Goal: Information Seeking & Learning: Check status

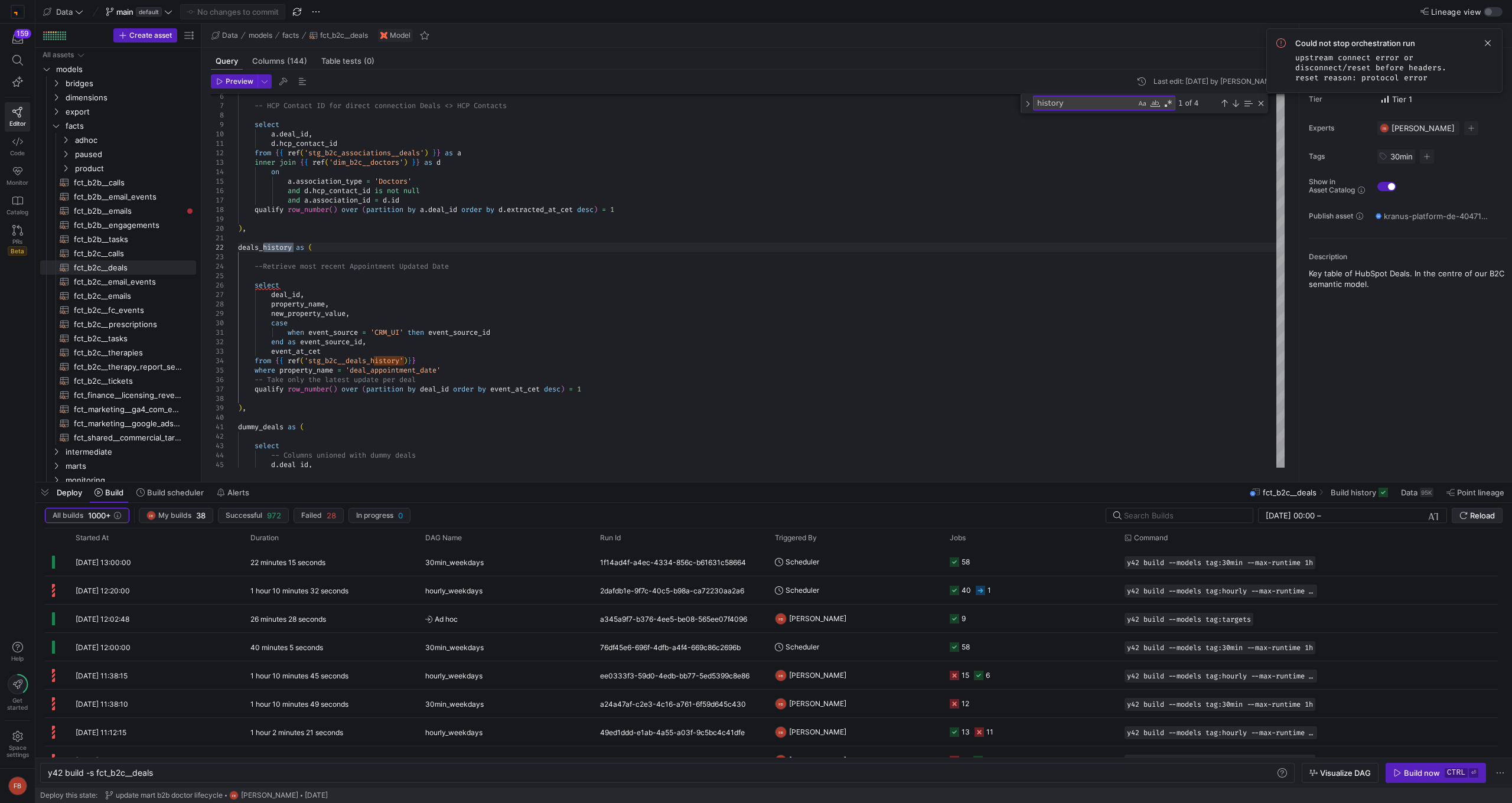
click at [1475, 515] on span "Reload" at bounding box center [1483, 516] width 25 height 9
click at [905, 570] on y42-orchestration-triggered-by "Scheduler" at bounding box center [855, 561] width 161 height 27
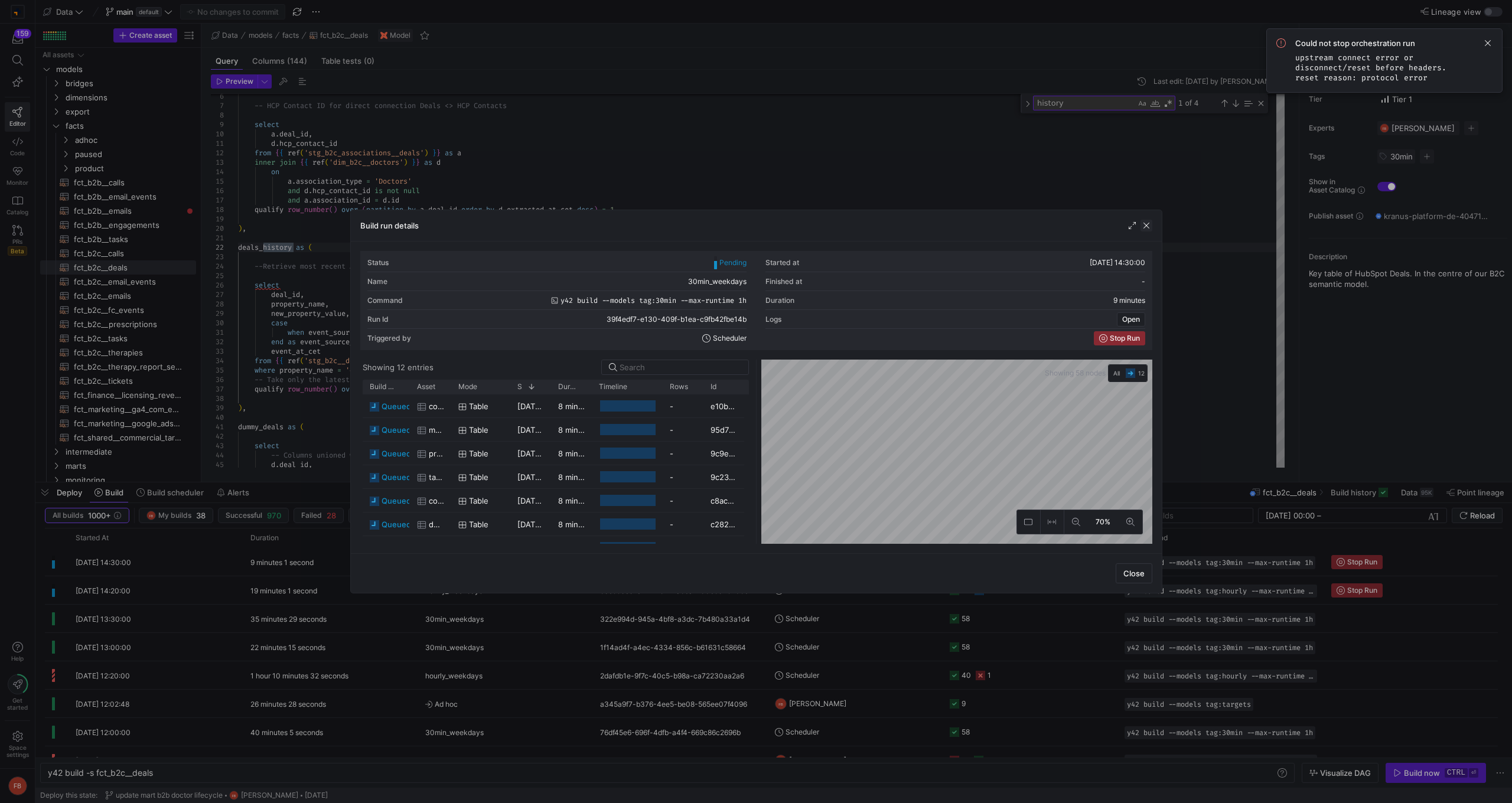
click at [1149, 223] on span "button" at bounding box center [1147, 225] width 12 height 12
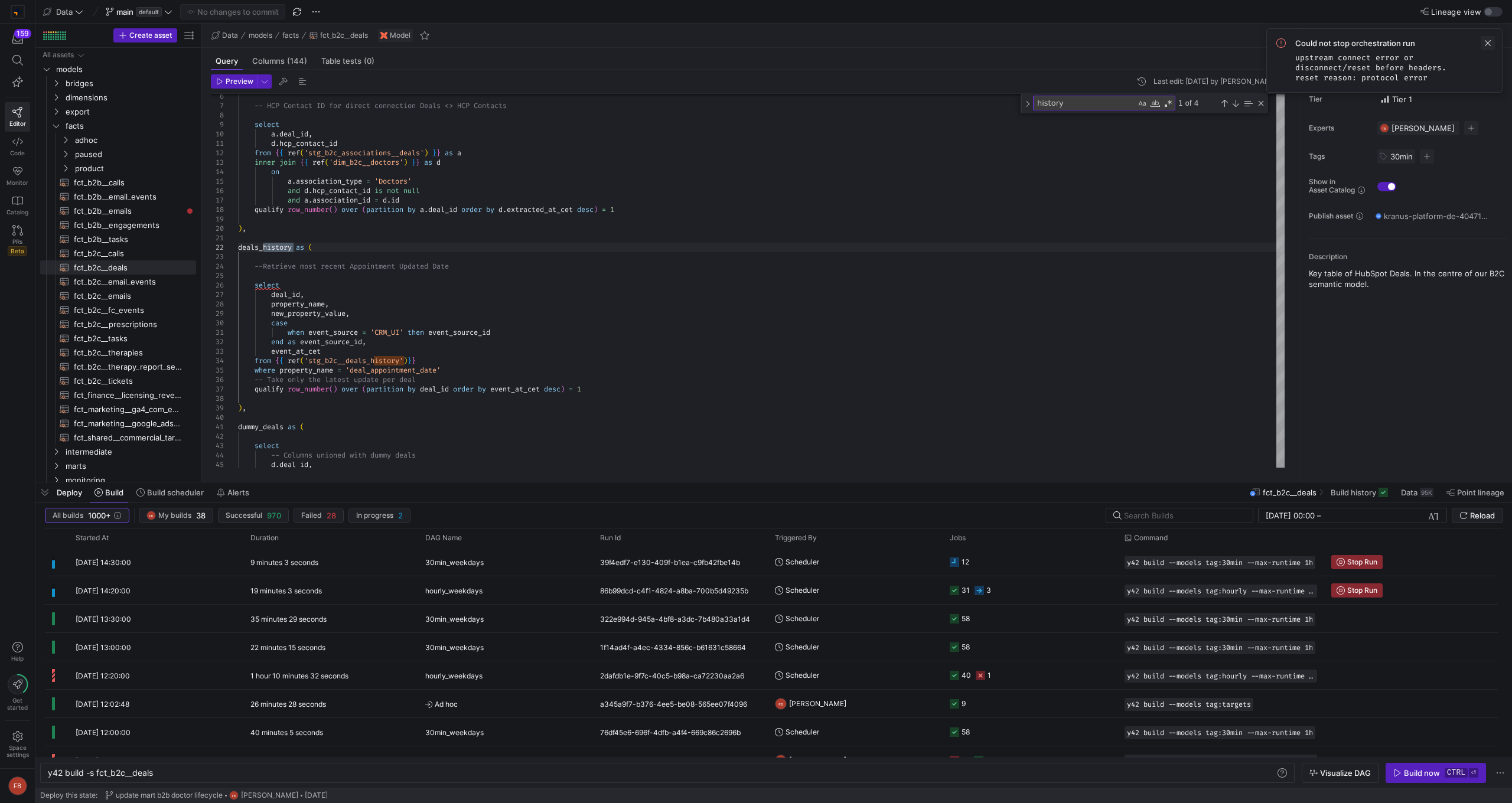
click at [1484, 46] on span at bounding box center [1488, 43] width 14 height 14
click at [20, 56] on icon at bounding box center [18, 60] width 10 height 10
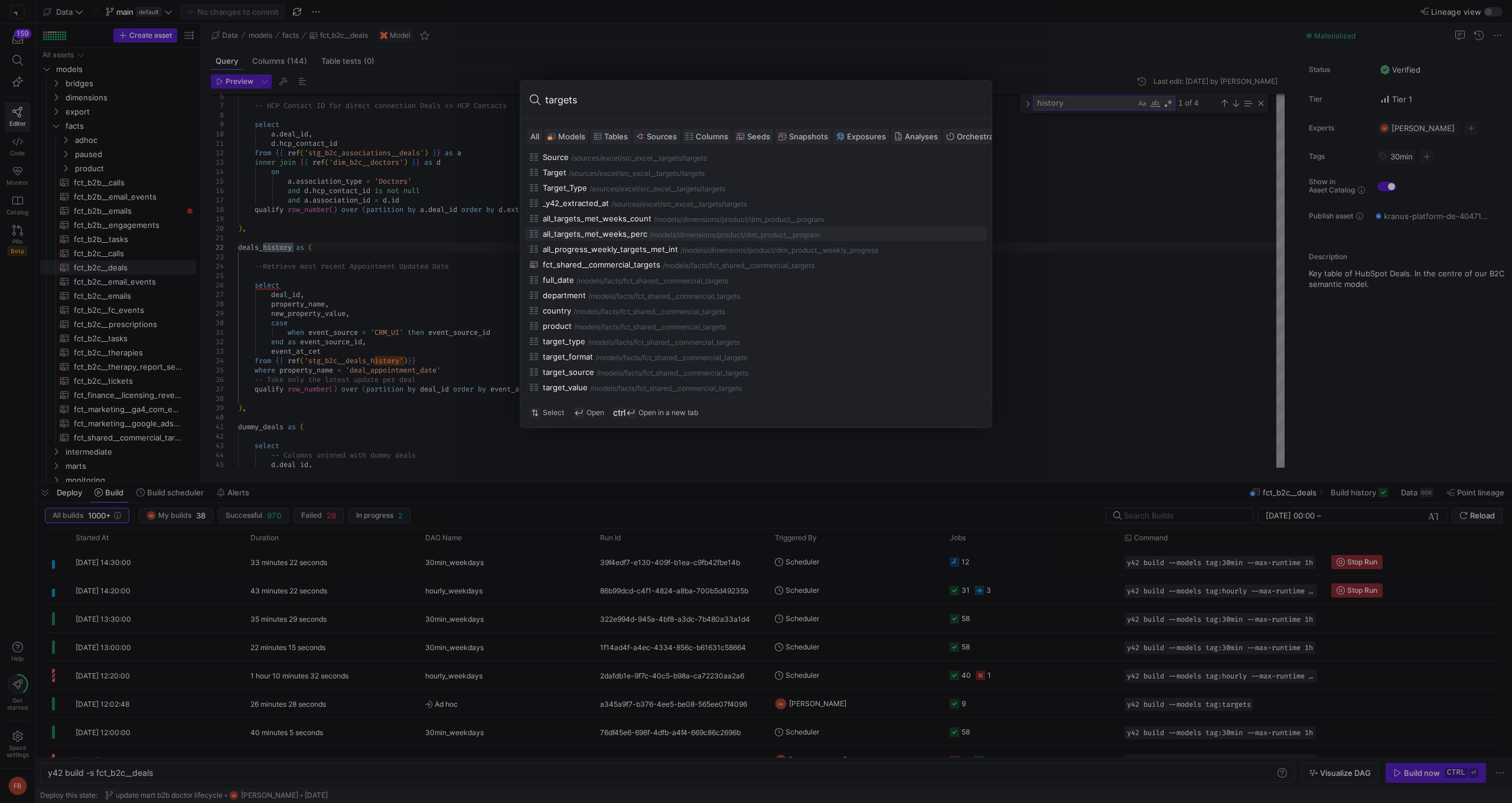
scroll to position [204, 0]
type input "targets"
click at [642, 297] on div "fct_shared__commercial_targets" at bounding box center [601, 295] width 118 height 9
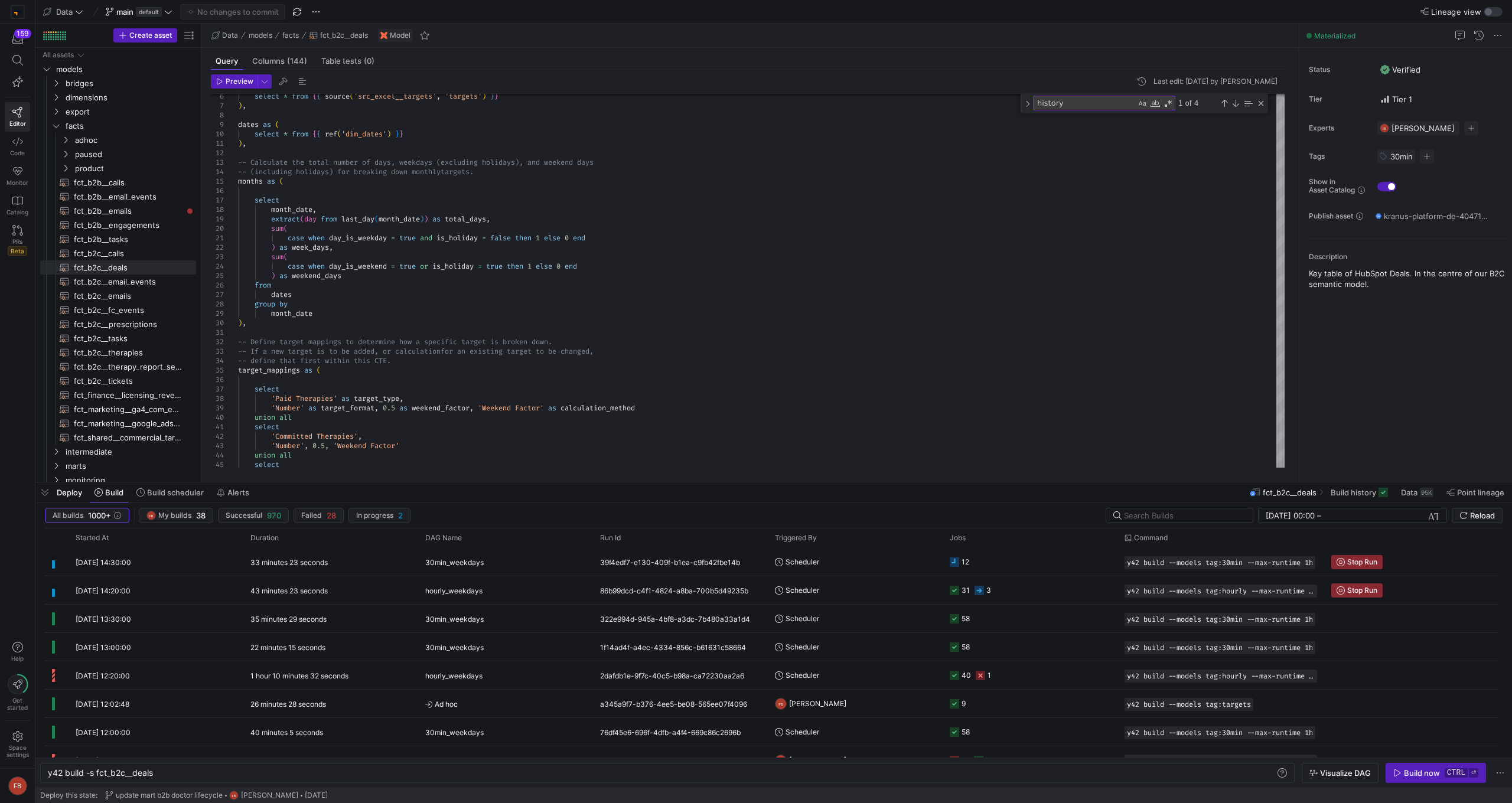
type textarea "{{ config(materialized = 'table') }} with targets as ( select * from {{ source(…"
type textarea "y42 build -s fct_shared__commercial_targets"
click at [1336, 494] on span "Build history" at bounding box center [1354, 492] width 46 height 9
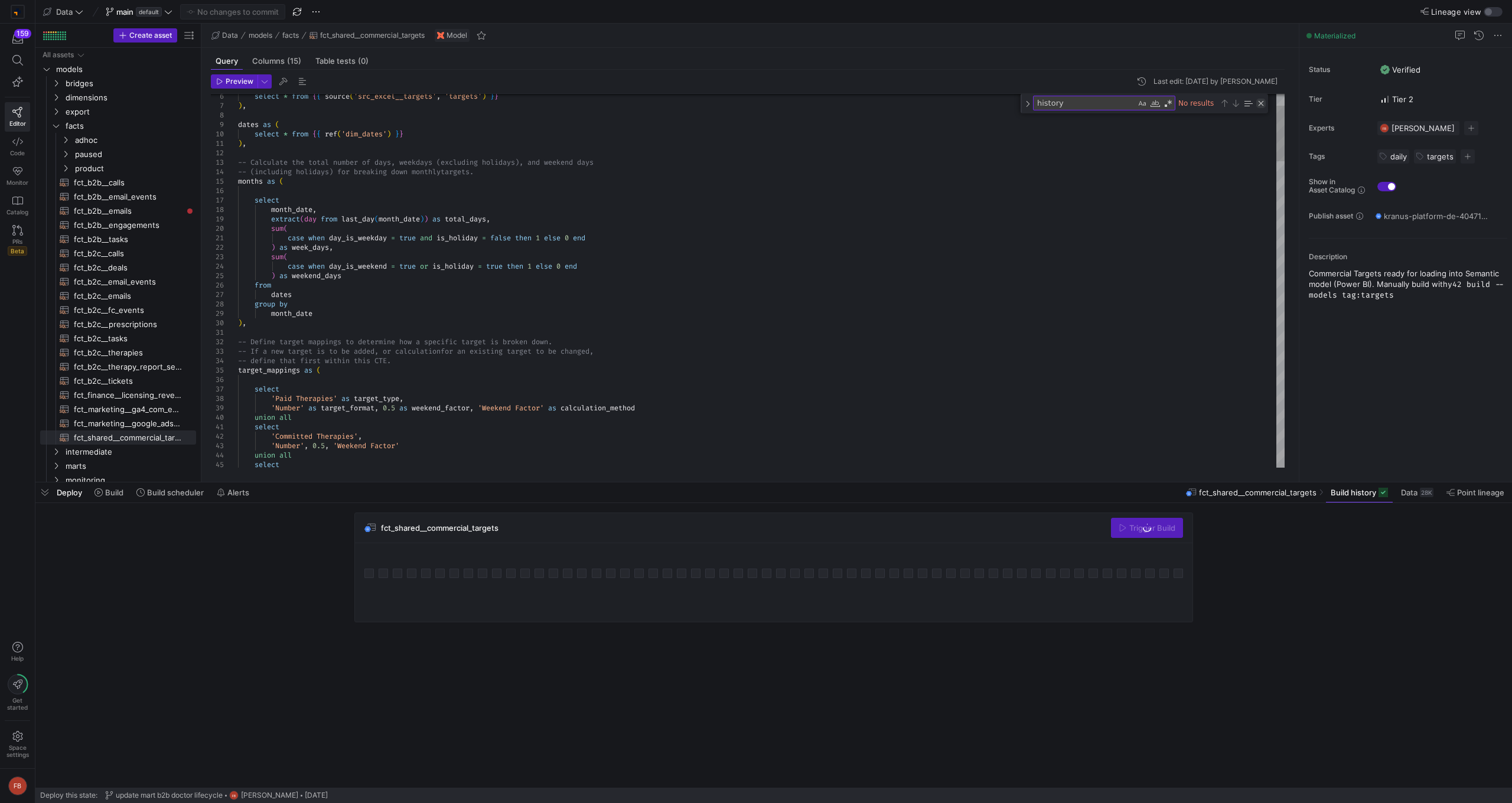
click at [1258, 104] on div "Close (Escape)" at bounding box center [1261, 103] width 9 height 9
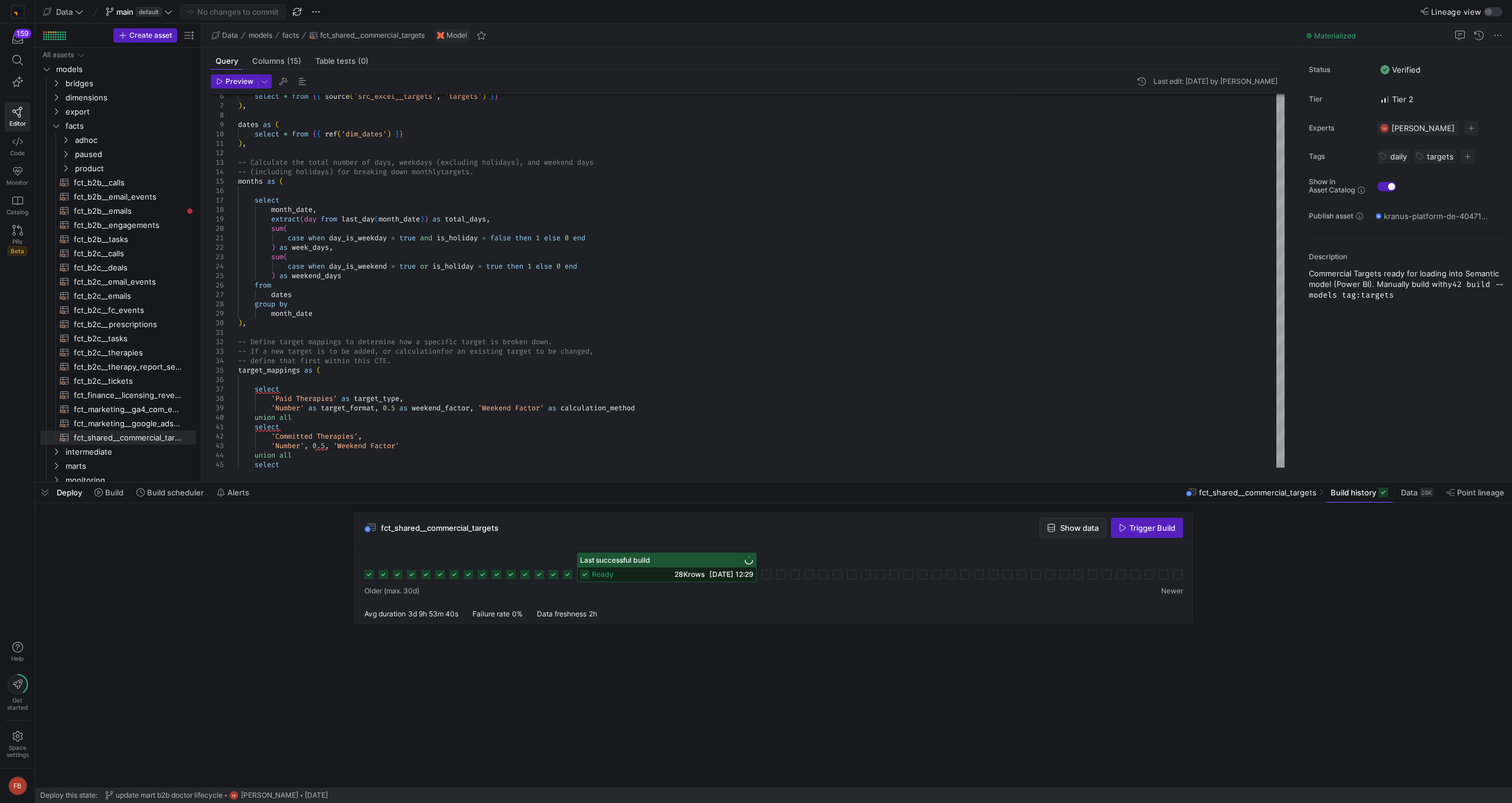
click at [1070, 529] on span "Show data" at bounding box center [1079, 527] width 39 height 9
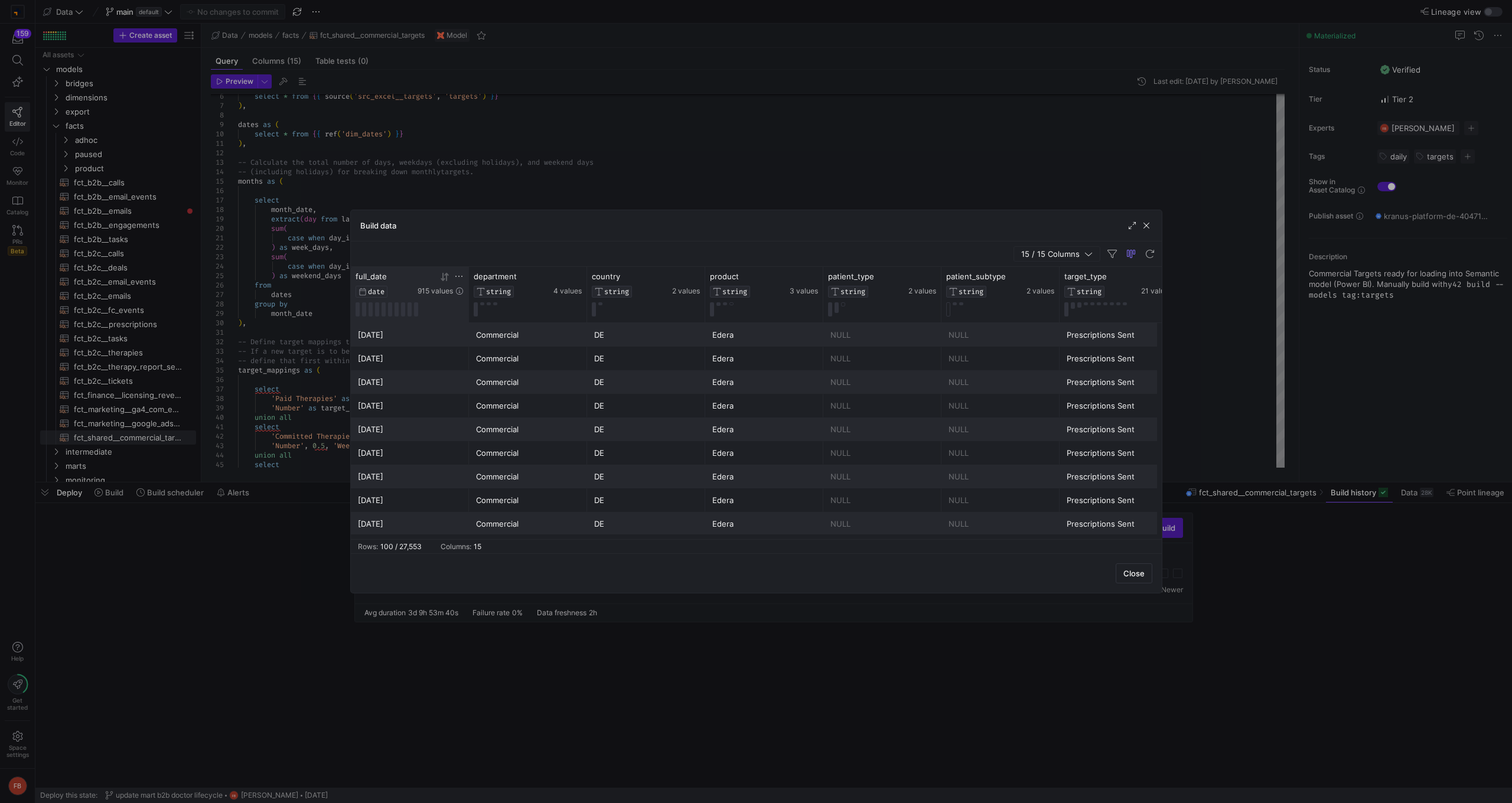
click at [462, 278] on icon at bounding box center [459, 276] width 9 height 9
click at [511, 364] on span "1" at bounding box center [514, 369] width 14 height 14
click at [555, 468] on span "Apply" at bounding box center [558, 466] width 21 height 9
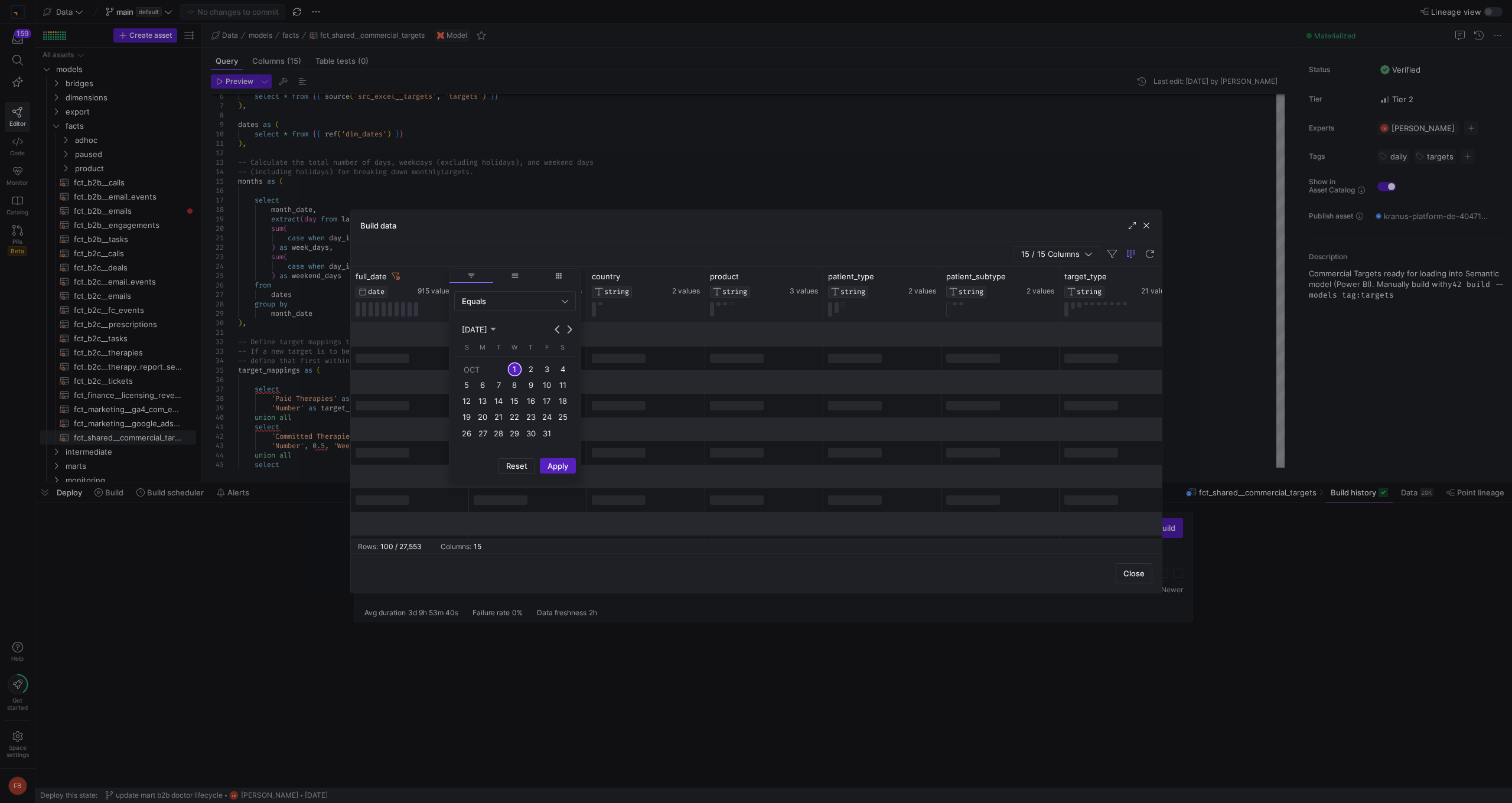
click at [718, 235] on div "Build data" at bounding box center [756, 226] width 811 height 31
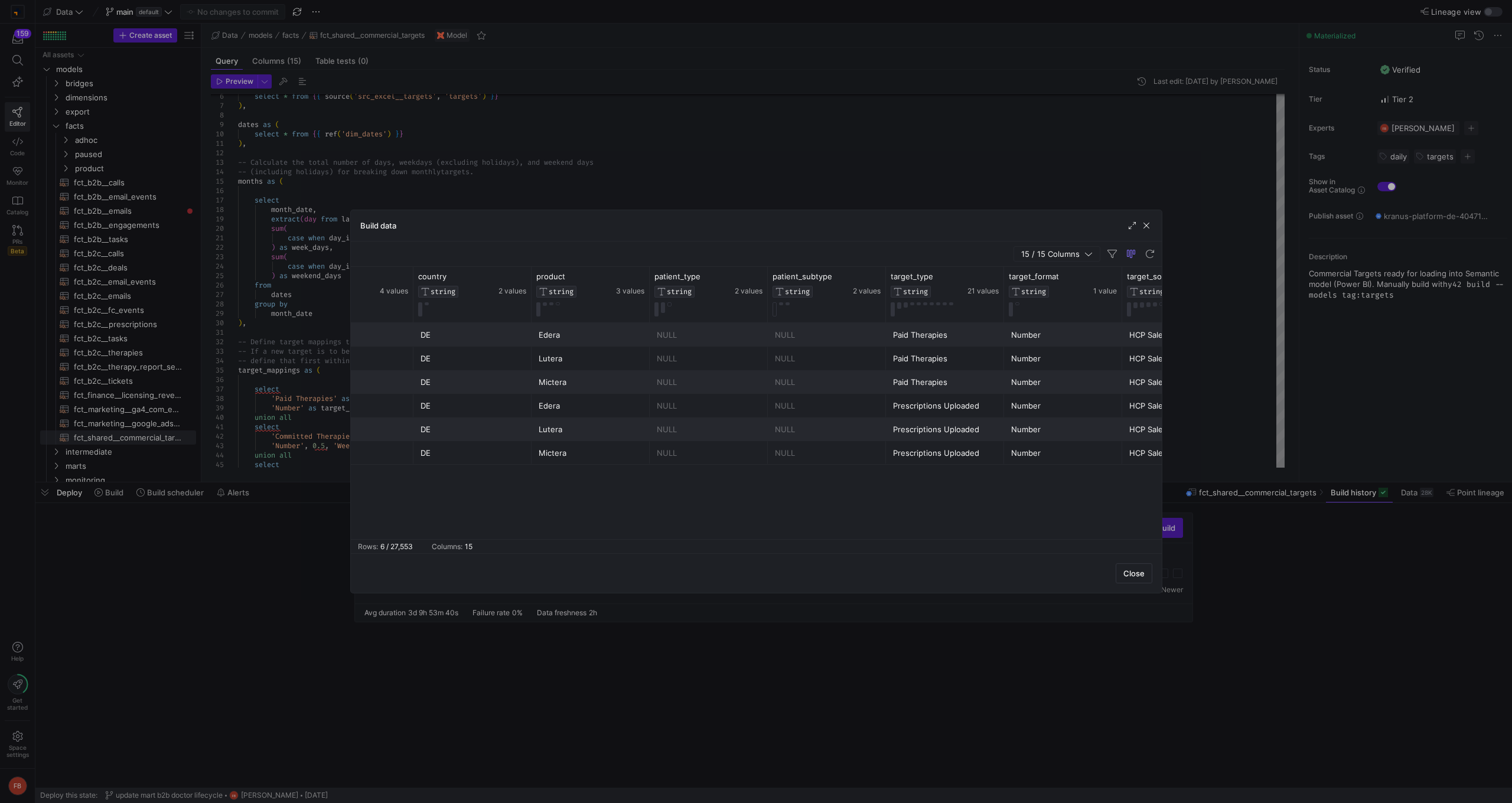
scroll to position [0, 175]
click at [910, 407] on div "Prescriptions Uploaded" at bounding box center [944, 406] width 104 height 23
click at [992, 270] on div "target_type STRING 21 values" at bounding box center [944, 294] width 118 height 56
click at [994, 276] on icon at bounding box center [993, 276] width 9 height 9
type input "Prescriptions Uploaded"
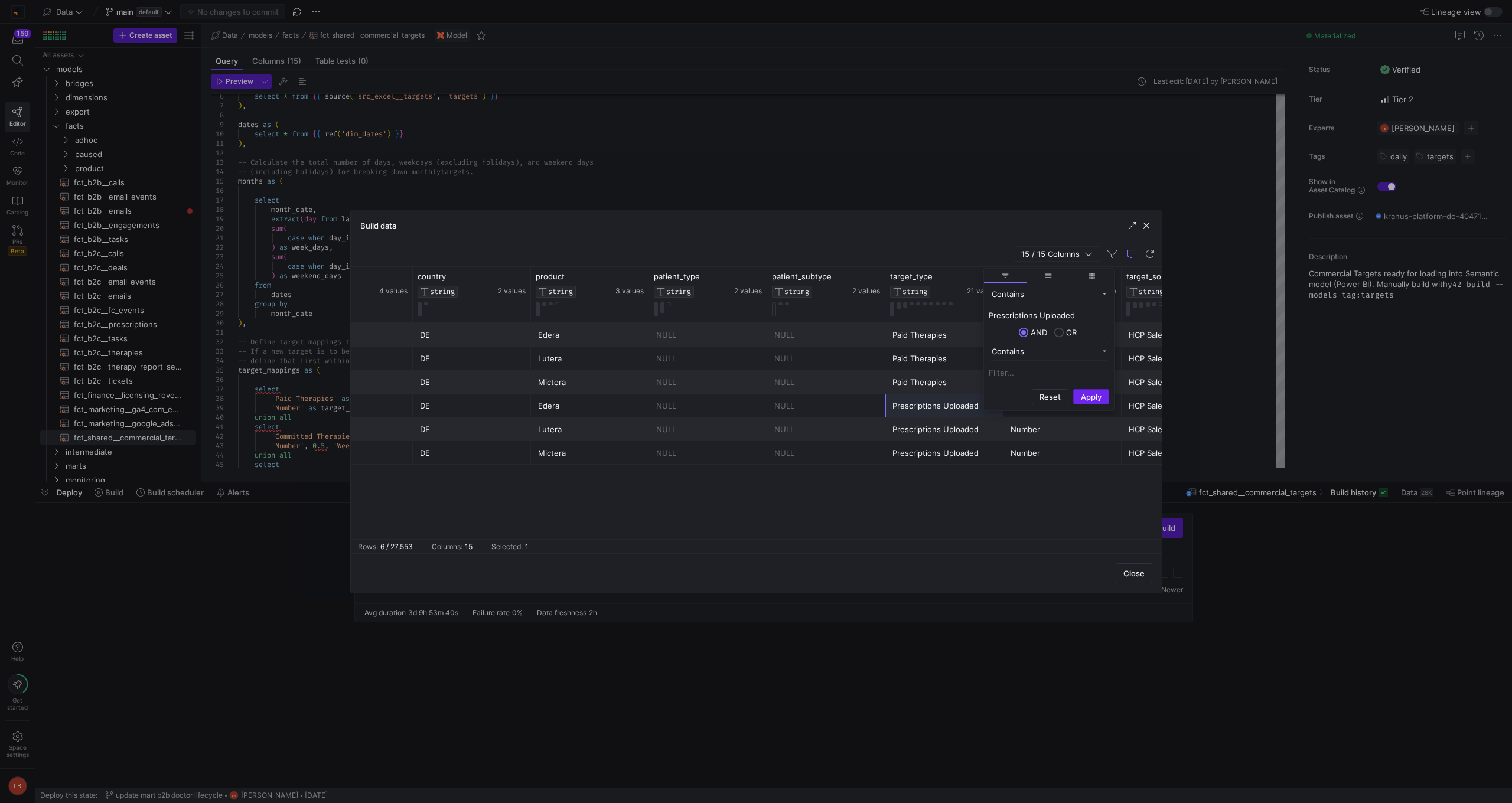
click at [1084, 401] on button "Apply" at bounding box center [1091, 396] width 36 height 15
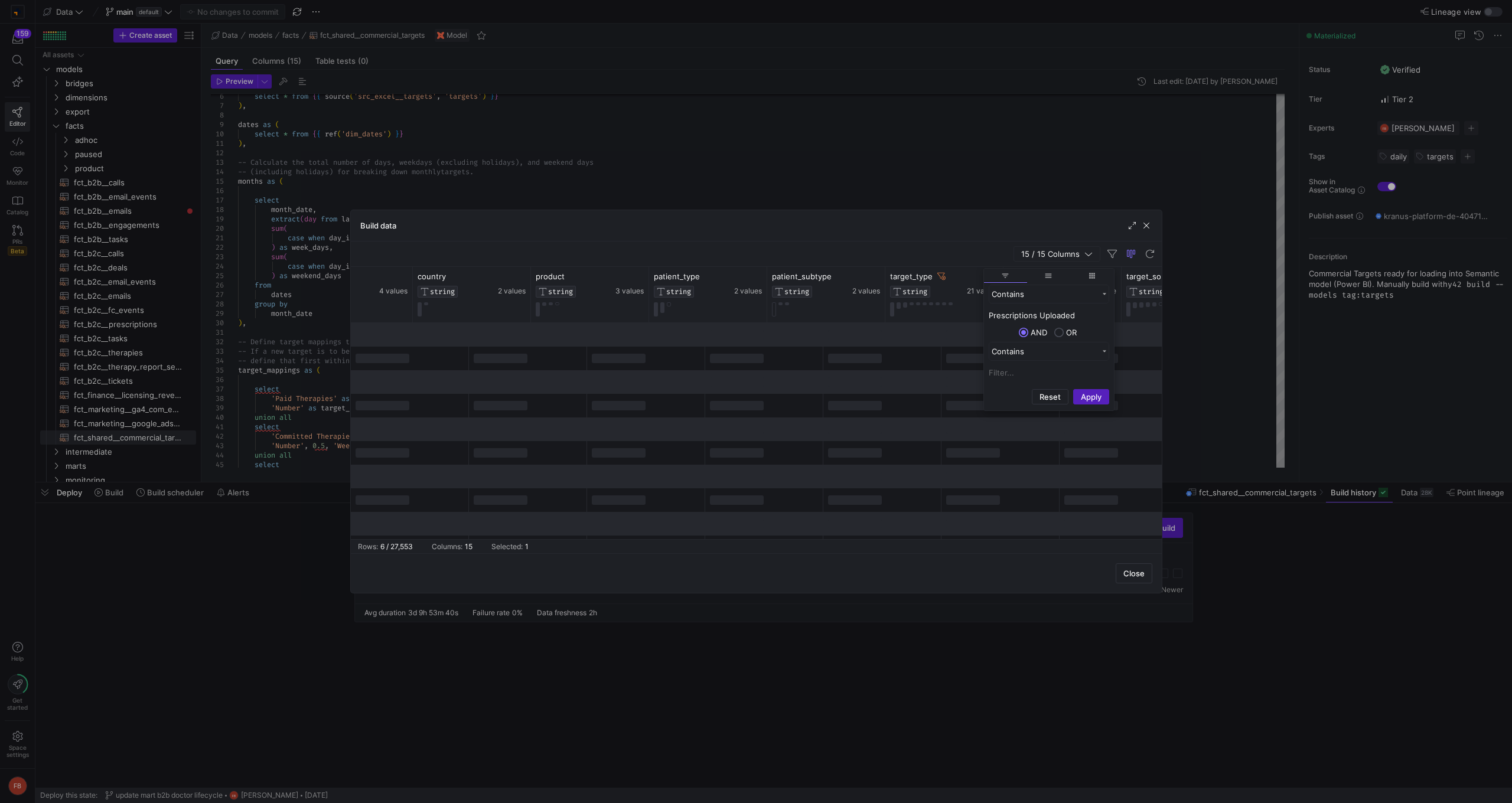
click at [915, 504] on div at bounding box center [882, 500] width 118 height 24
click at [915, 575] on div "Close" at bounding box center [756, 573] width 811 height 40
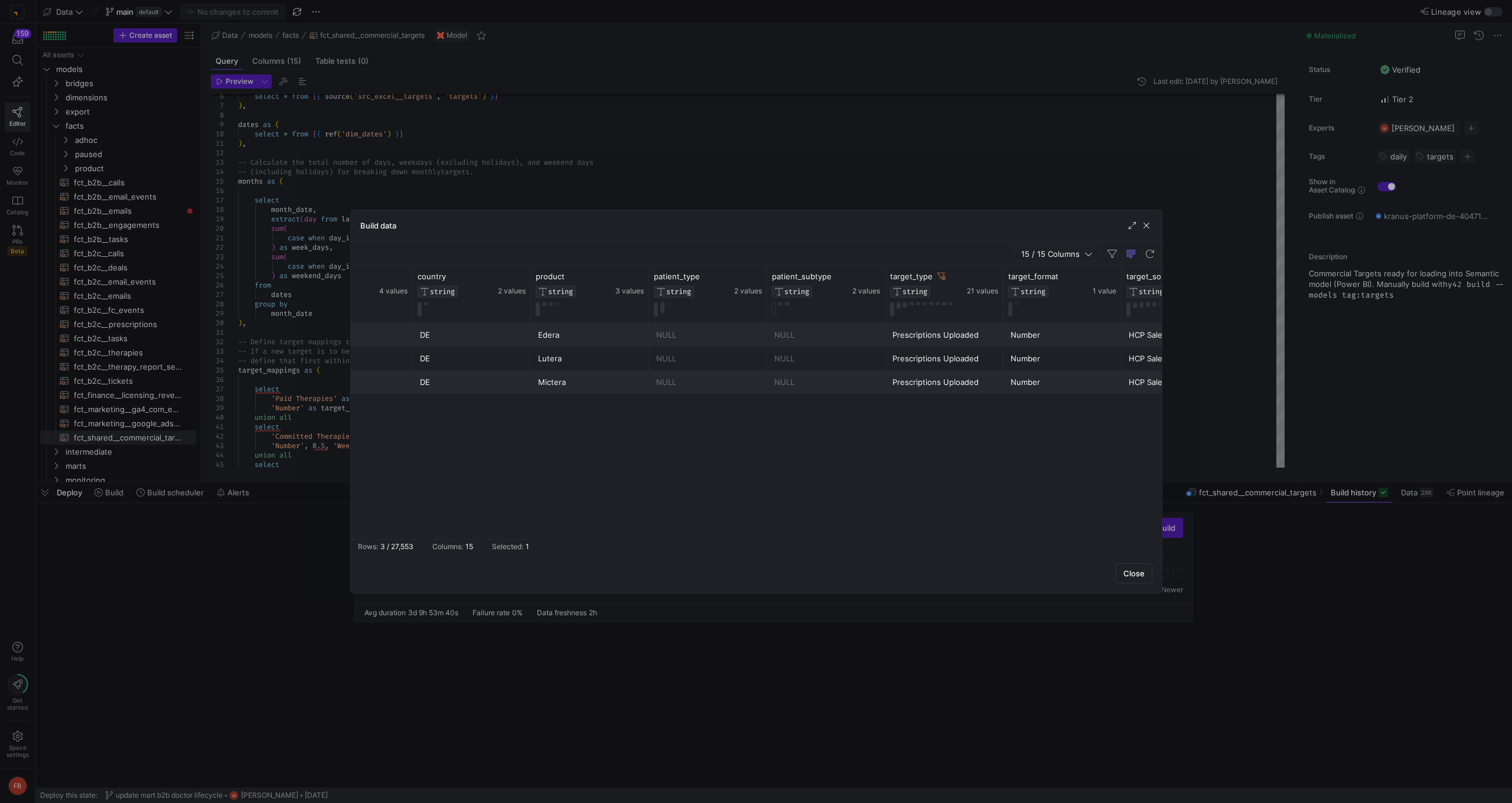
drag, startPoint x: 611, startPoint y: 539, endPoint x: 548, endPoint y: 538, distance: 63.0
click at [548, 538] on mat-sidenav-content "Drag here to set row groups Drag here to set column labels full_date DATE 915 v…" at bounding box center [756, 410] width 811 height 286
drag, startPoint x: 548, startPoint y: 538, endPoint x: 588, endPoint y: 567, distance: 49.4
click at [588, 567] on div "Close" at bounding box center [756, 573] width 811 height 40
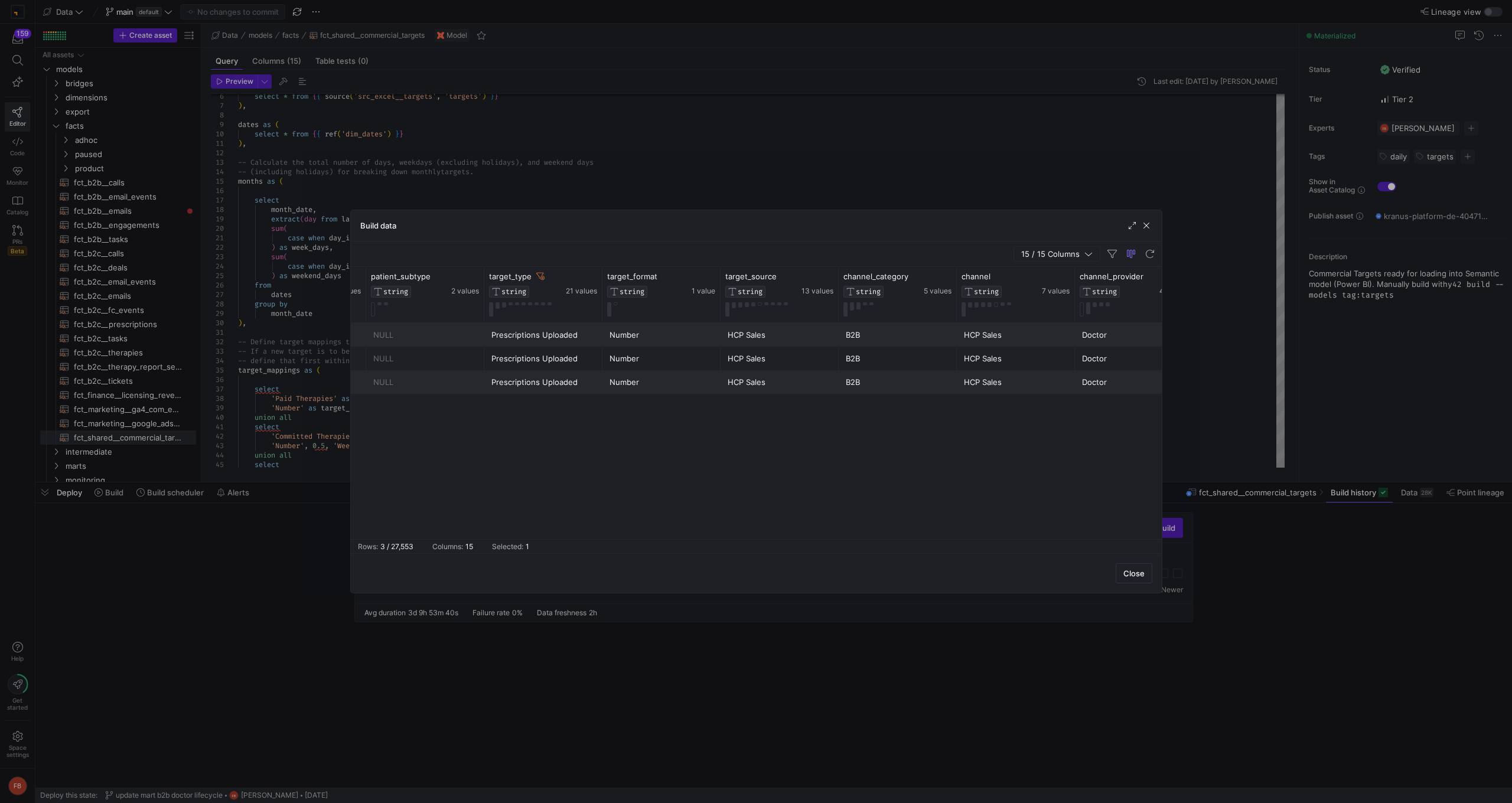
scroll to position [0, 0]
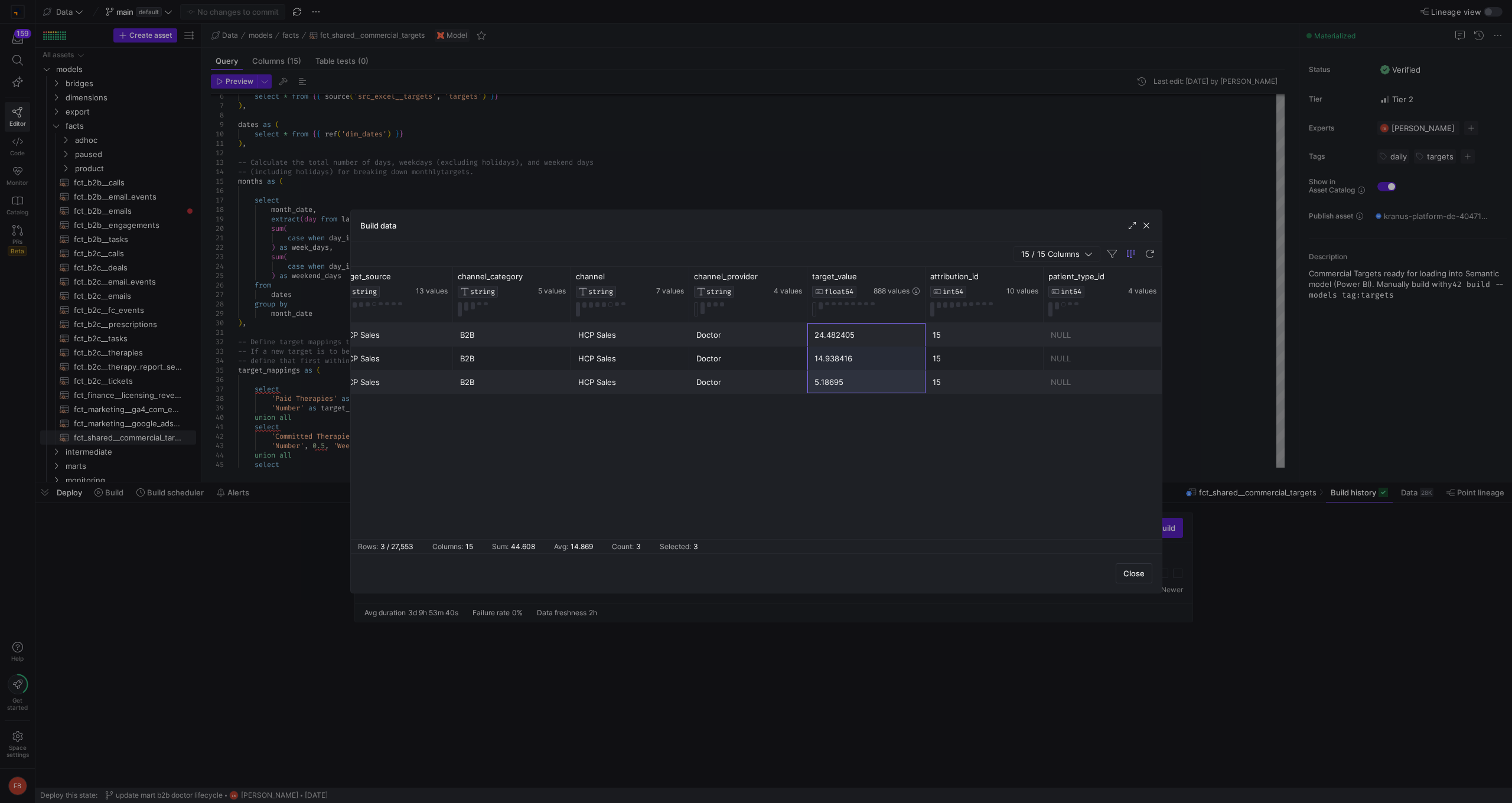
drag, startPoint x: 849, startPoint y: 327, endPoint x: 846, endPoint y: 389, distance: 62.1
click at [846, 389] on div "Number HCP Sales B2B HCP Sales Doctor 24.482405 15 NULL Number HCP Sales B2B HC…" at bounding box center [276, 358] width 1772 height 71
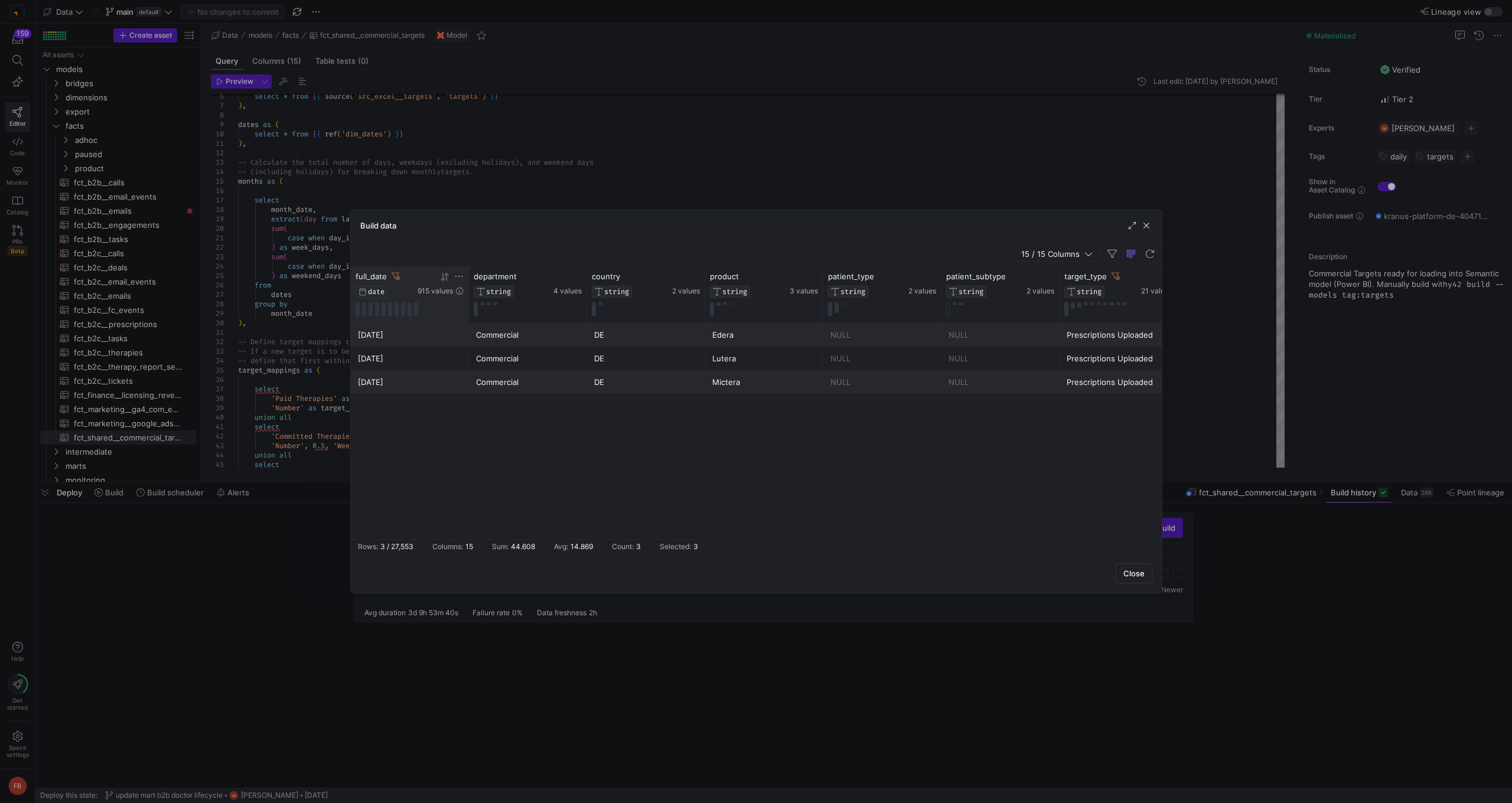
click at [395, 272] on icon at bounding box center [395, 276] width 8 height 7
click at [462, 276] on icon at bounding box center [459, 276] width 9 height 9
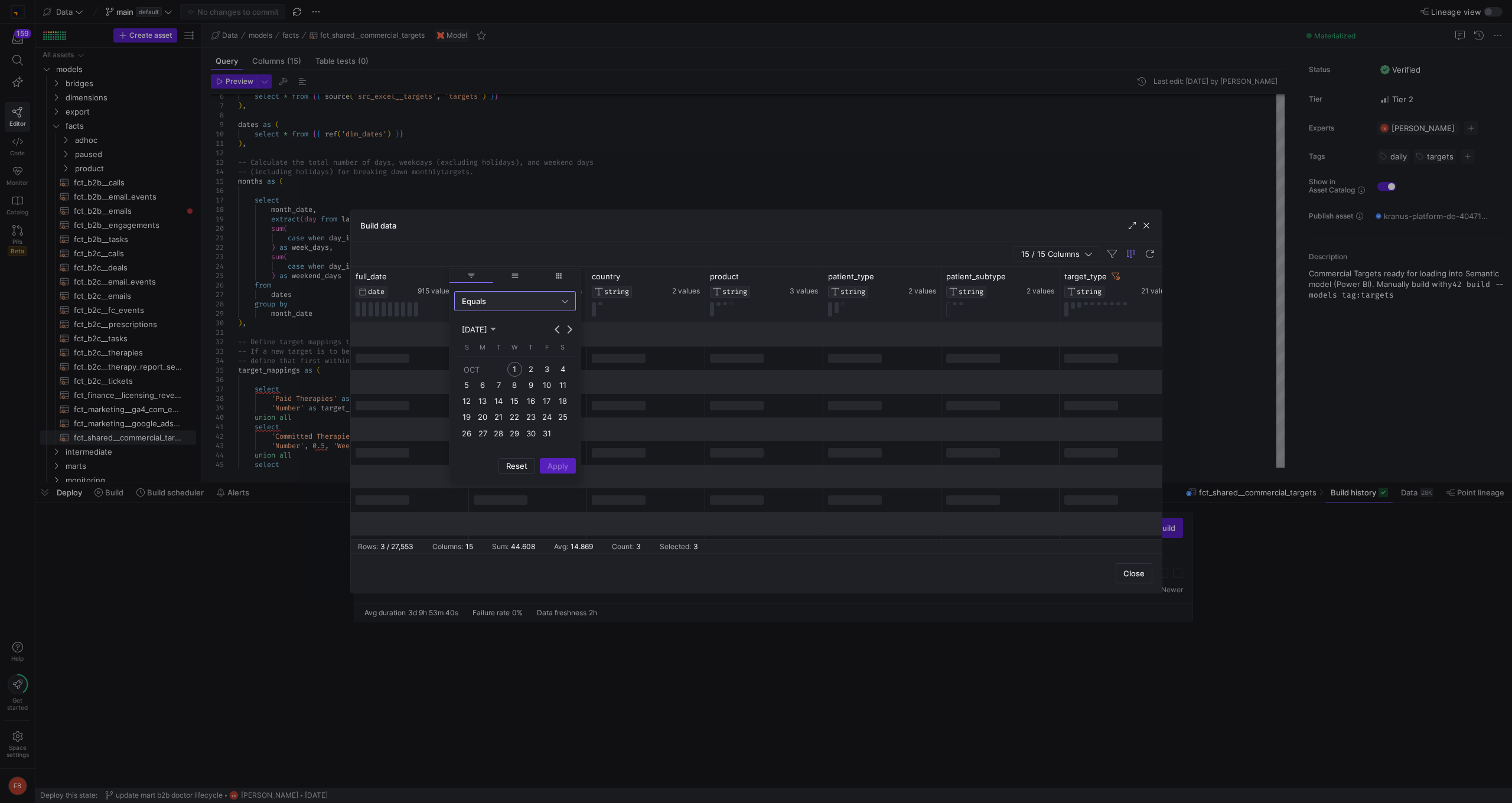
click at [547, 370] on span "3" at bounding box center [547, 369] width 14 height 14
click at [560, 465] on span "Apply" at bounding box center [558, 466] width 21 height 9
click at [817, 563] on div "Close" at bounding box center [756, 573] width 811 height 40
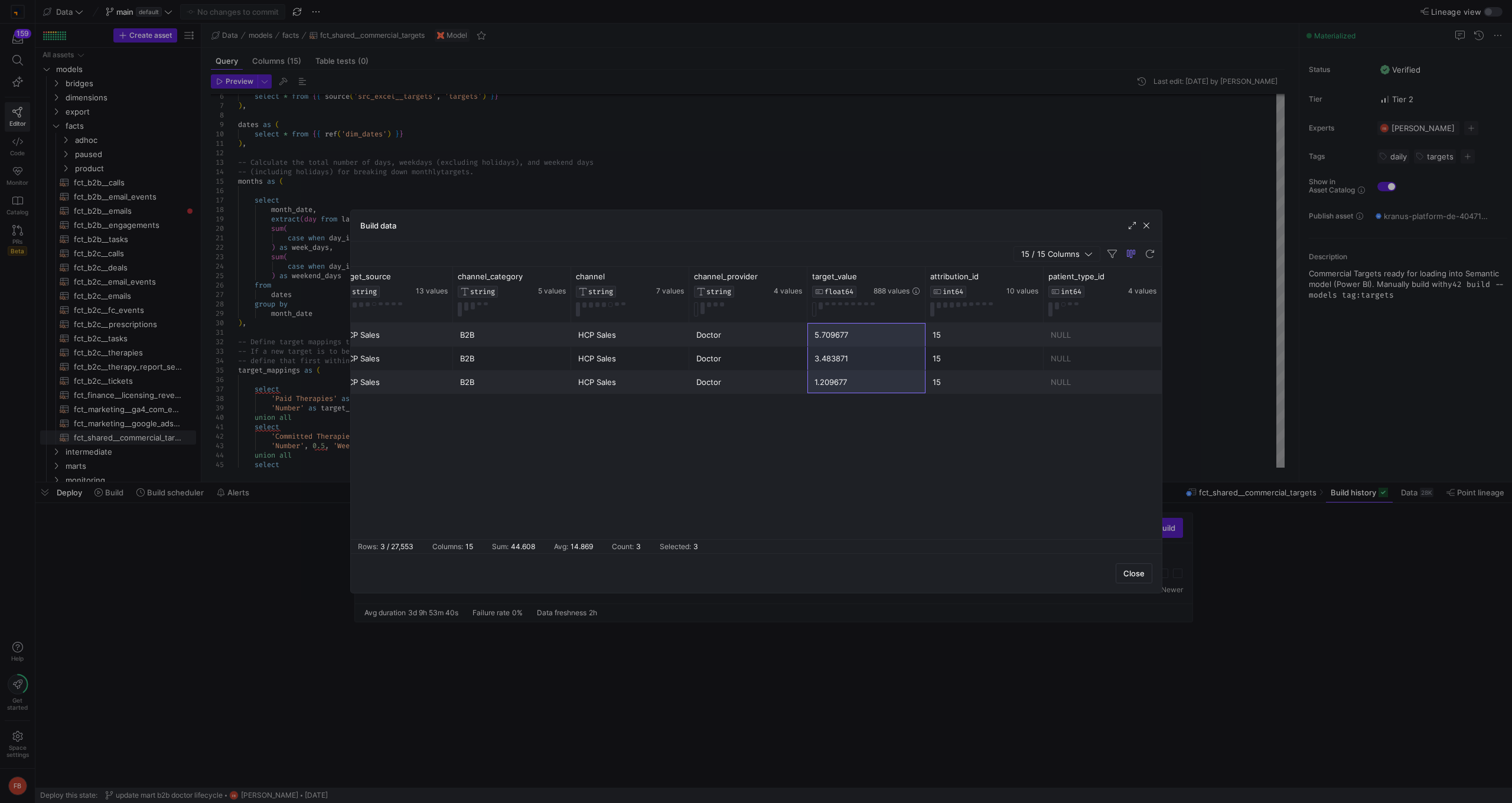
click at [875, 466] on div "Number HCP Sales B2B HCP Sales Doctor 5.709677 15 NULL Number HCP Sales B2B HCP…" at bounding box center [756, 431] width 811 height 216
drag, startPoint x: 839, startPoint y: 336, endPoint x: 840, endPoint y: 387, distance: 51.0
click at [840, 387] on div "Number HCP Sales B2B HCP Sales Doctor 5.709677 15 NULL Number HCP Sales B2B HCP…" at bounding box center [276, 358] width 1772 height 71
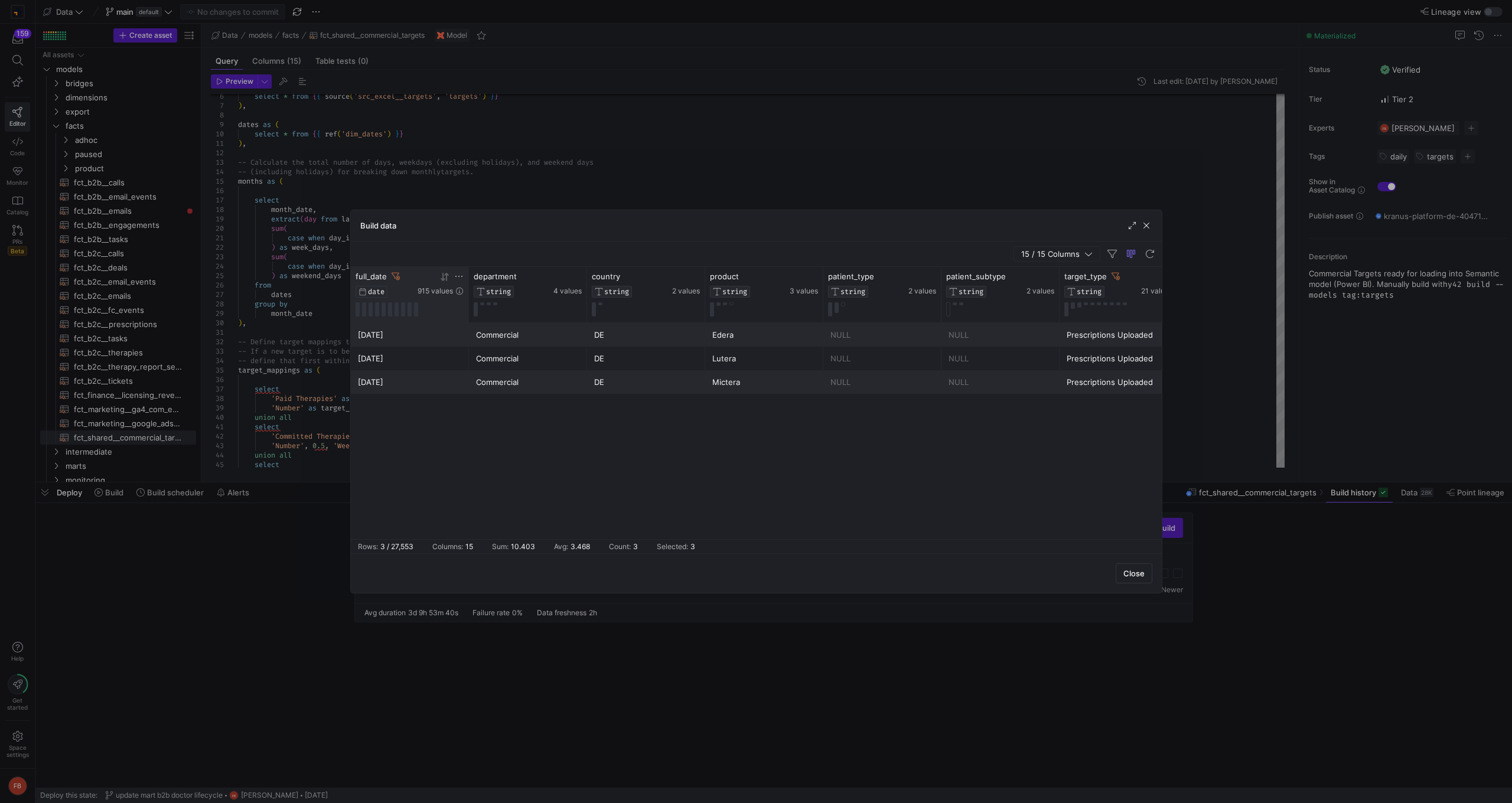
click at [460, 280] on icon at bounding box center [459, 276] width 9 height 9
click at [557, 328] on button "Previous month" at bounding box center [558, 329] width 12 height 12
click at [501, 449] on span "30" at bounding box center [499, 450] width 14 height 14
click at [545, 481] on span "Column Menu" at bounding box center [558, 482] width 35 height 14
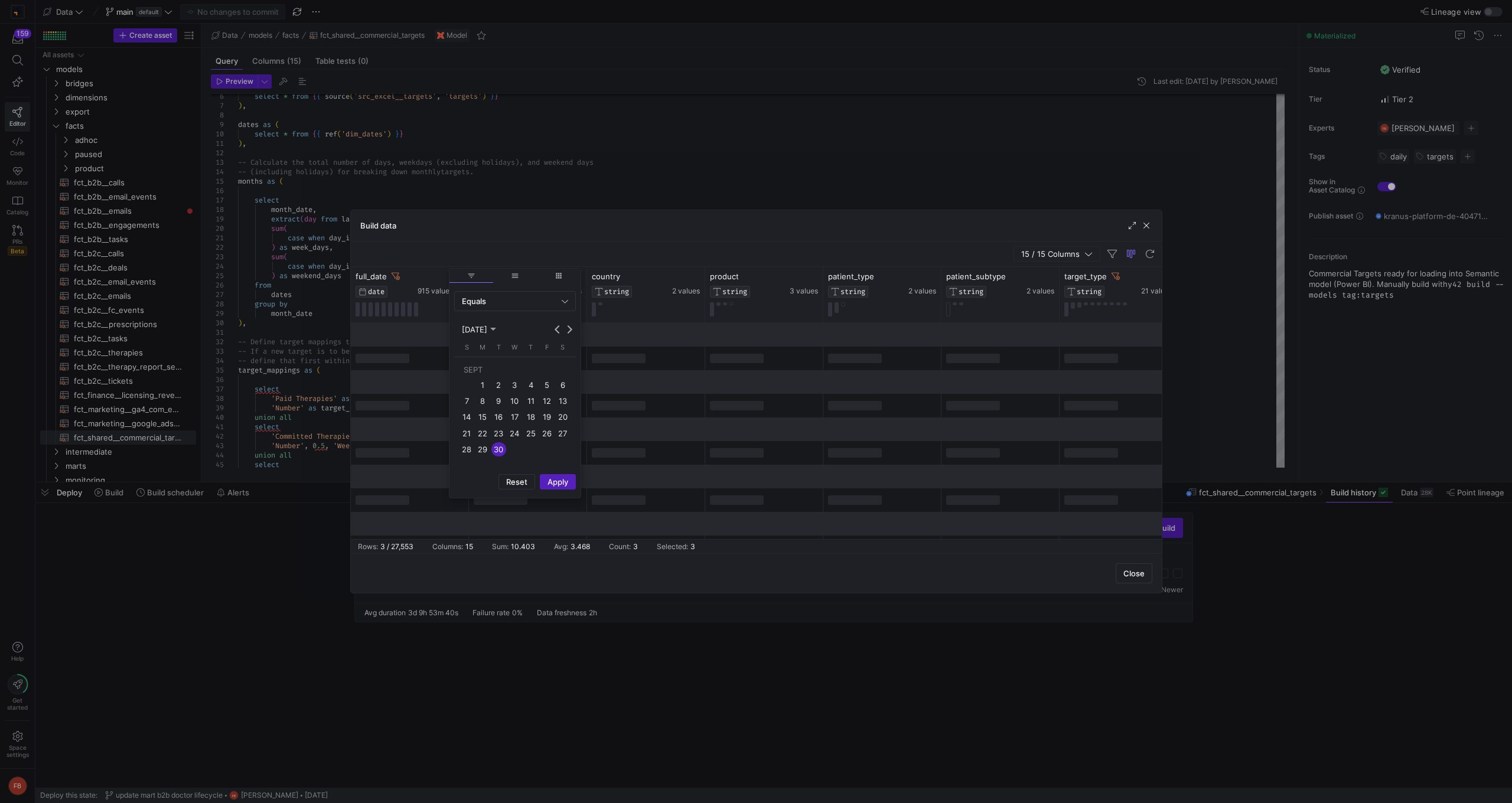
click at [786, 593] on div "Build data 15 / 15 Columns Drag here to set row groups Drag here to set column …" at bounding box center [756, 401] width 1512 height 803
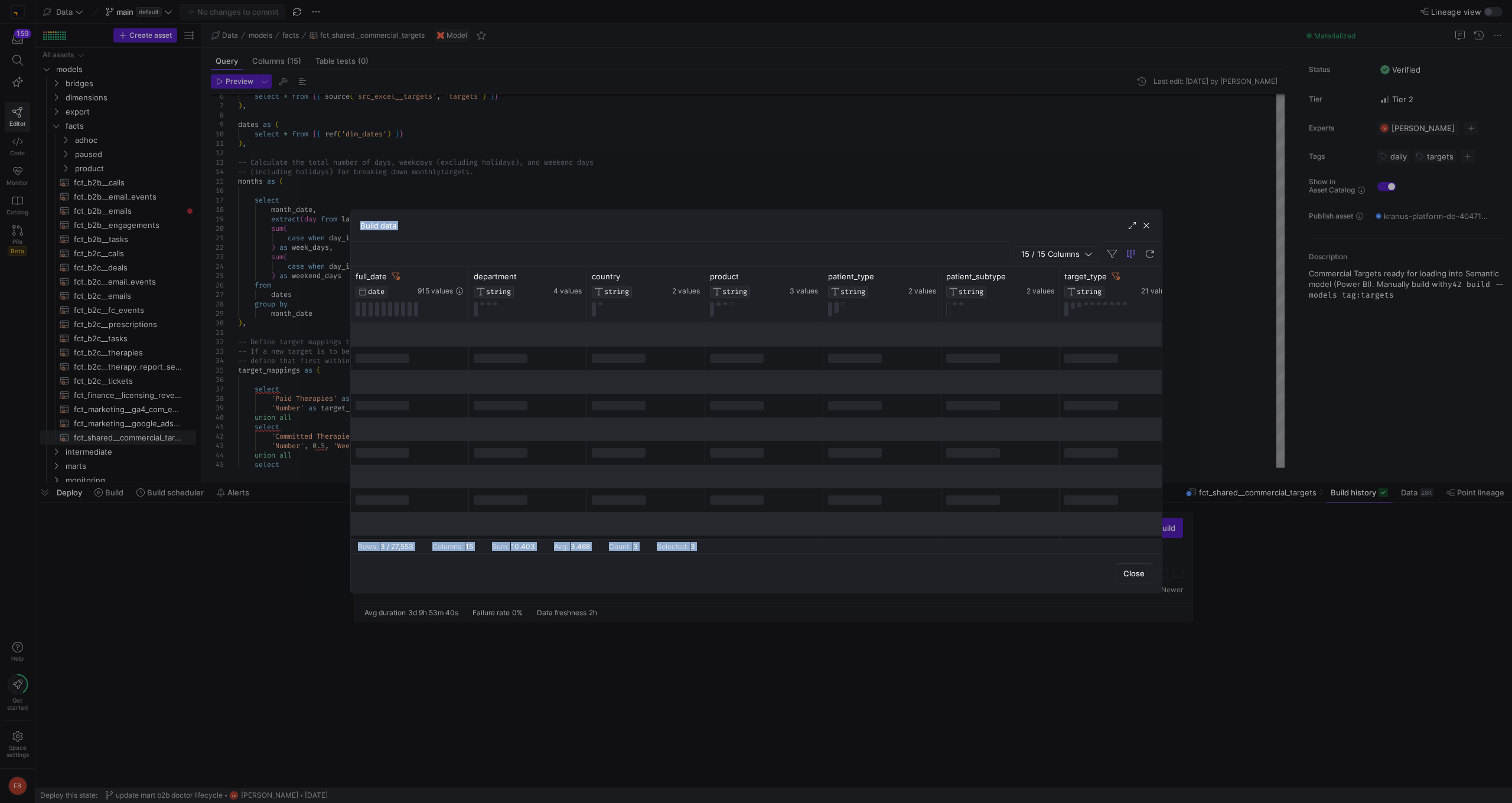
drag, startPoint x: 786, startPoint y: 593, endPoint x: 765, endPoint y: 572, distance: 29.7
click at [765, 572] on div "Close" at bounding box center [756, 573] width 811 height 40
click at [713, 548] on y42-table-data-footer "Rows: 3 / 27,553 Columns: 15 Sum: 10.403 Avg: 3.468 Count: 3 Selected: 3" at bounding box center [756, 546] width 811 height 14
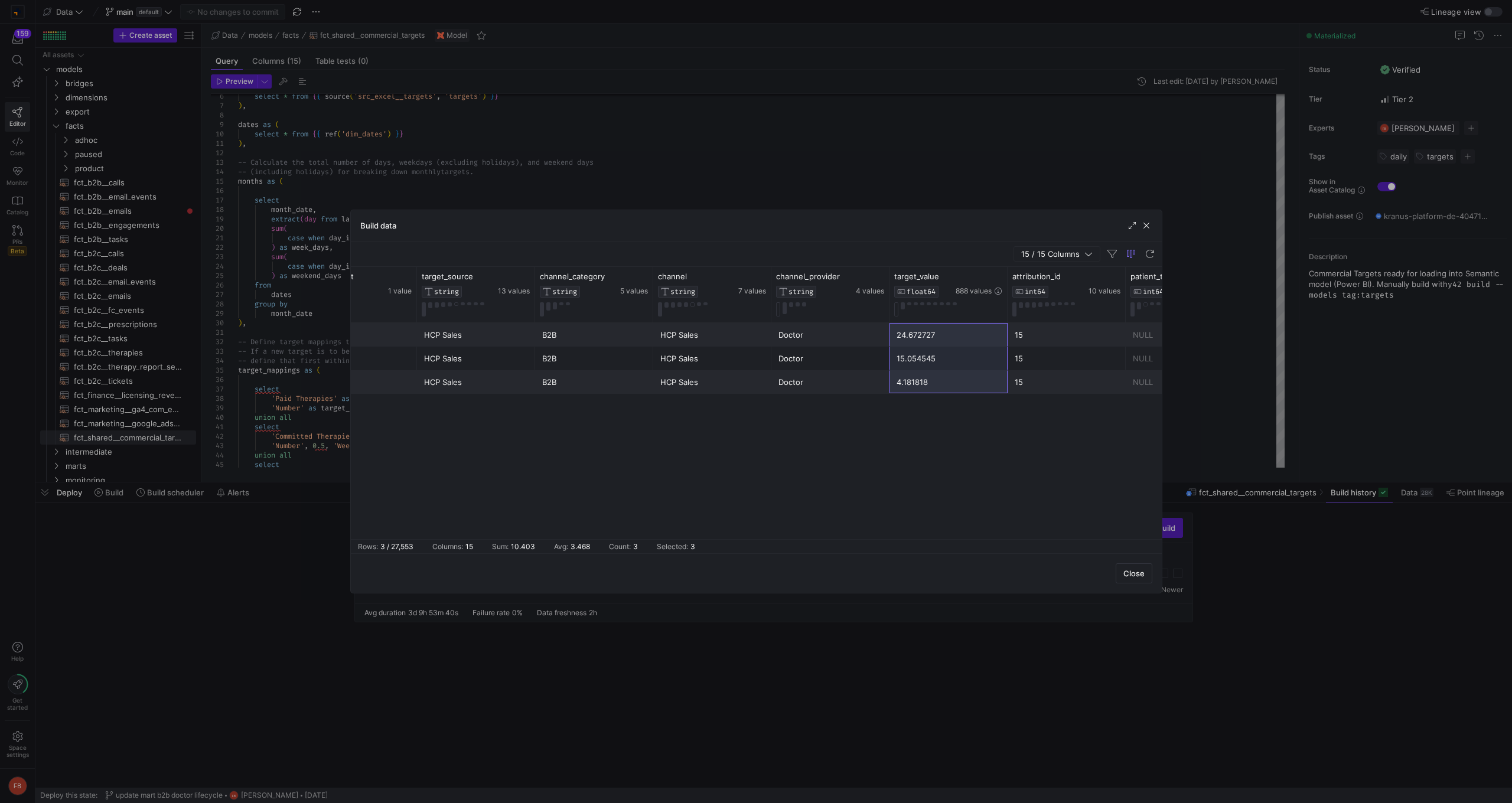
click at [970, 459] on div "Prescriptions Uploaded Number HCP Sales B2B HCP Sales Doctor 24.672727 15 NULL …" at bounding box center [756, 431] width 811 height 216
drag, startPoint x: 925, startPoint y: 333, endPoint x: 924, endPoint y: 384, distance: 51.0
click at [924, 384] on div "Prescriptions Uploaded Number HCP Sales B2B HCP Sales Doctor 24.672727 15 NULL …" at bounding box center [358, 358] width 1772 height 71
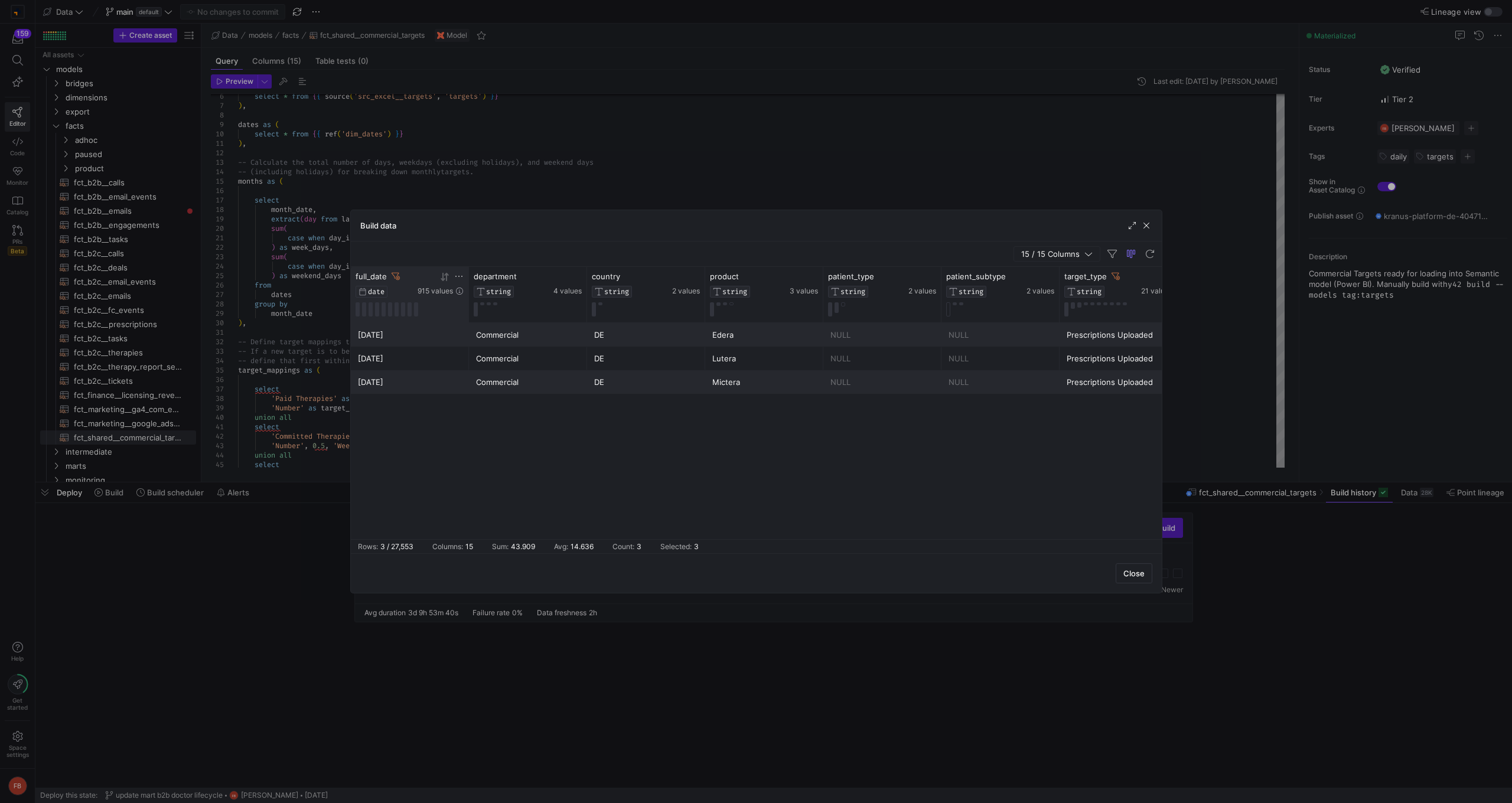
click at [462, 277] on icon at bounding box center [459, 276] width 9 height 9
click at [486, 297] on div "Equals" at bounding box center [512, 301] width 100 height 9
click at [492, 416] on span "Between" at bounding box center [515, 418] width 111 height 9
click at [479, 391] on span "29" at bounding box center [482, 390] width 14 height 14
click at [563, 466] on span "4" at bounding box center [563, 468] width 14 height 14
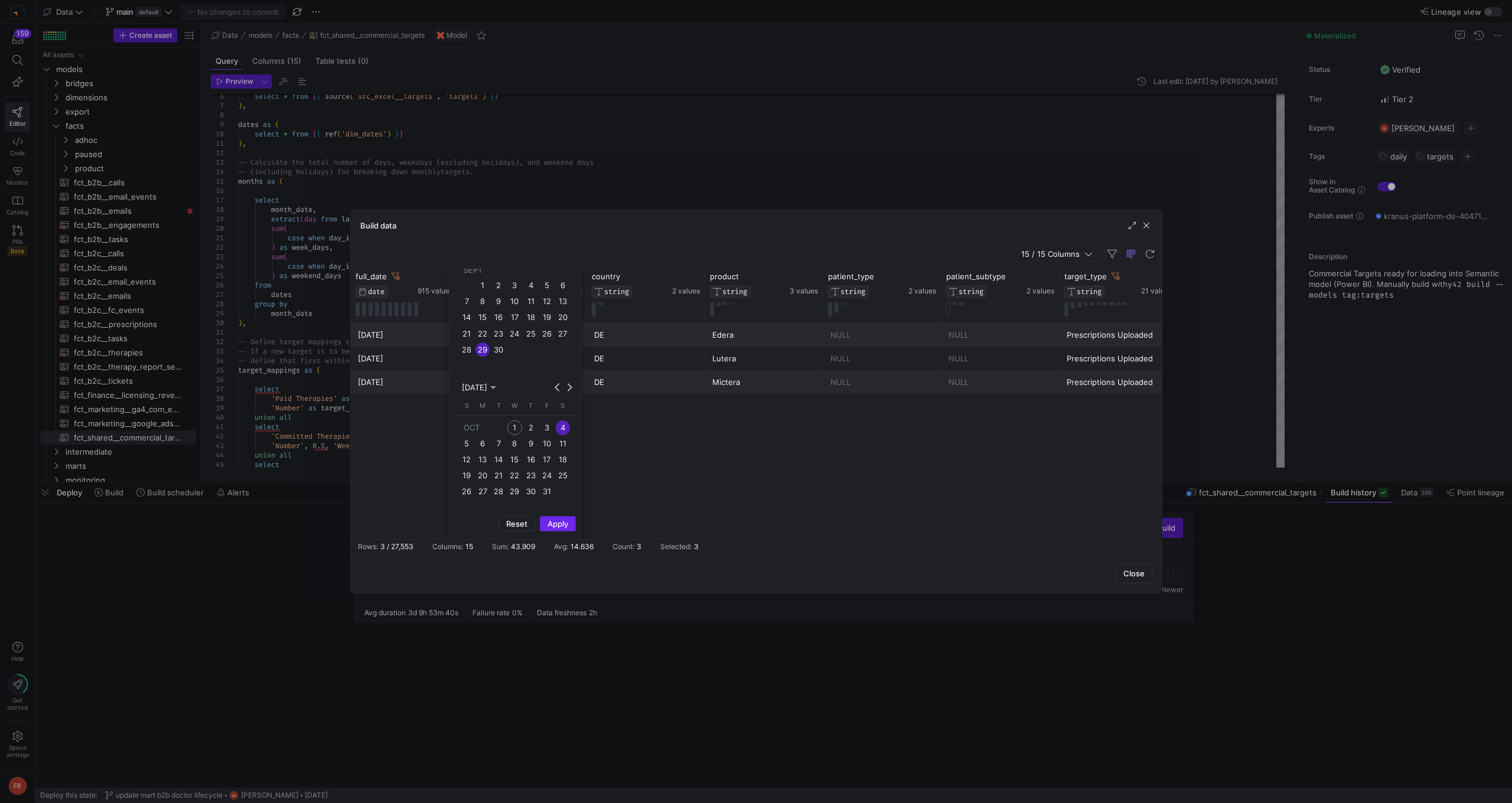
click at [552, 519] on span "Apply" at bounding box center [558, 523] width 21 height 9
click at [719, 575] on div "Close" at bounding box center [756, 573] width 811 height 40
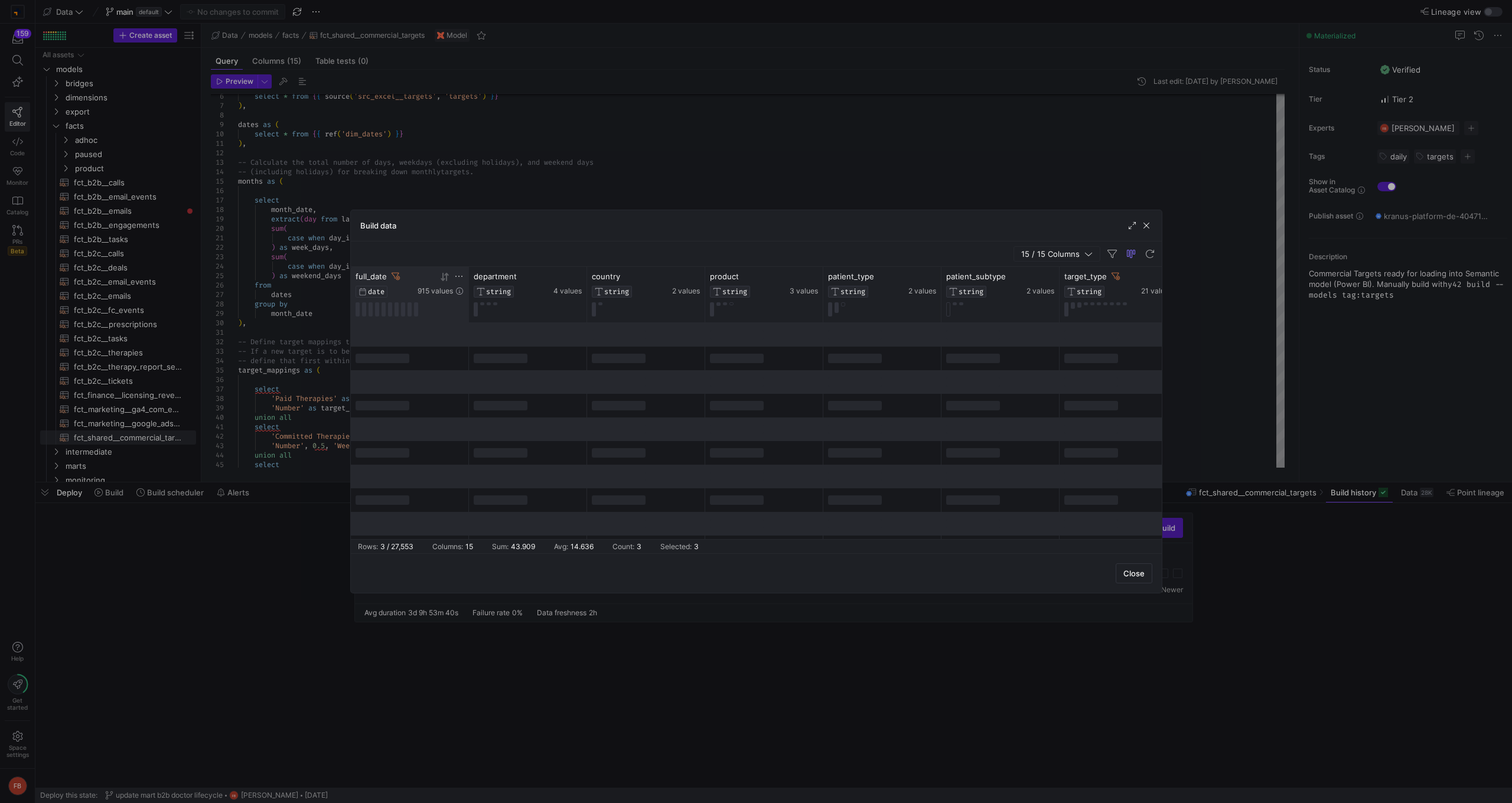
click at [444, 279] on icon at bounding box center [443, 276] width 4 height 8
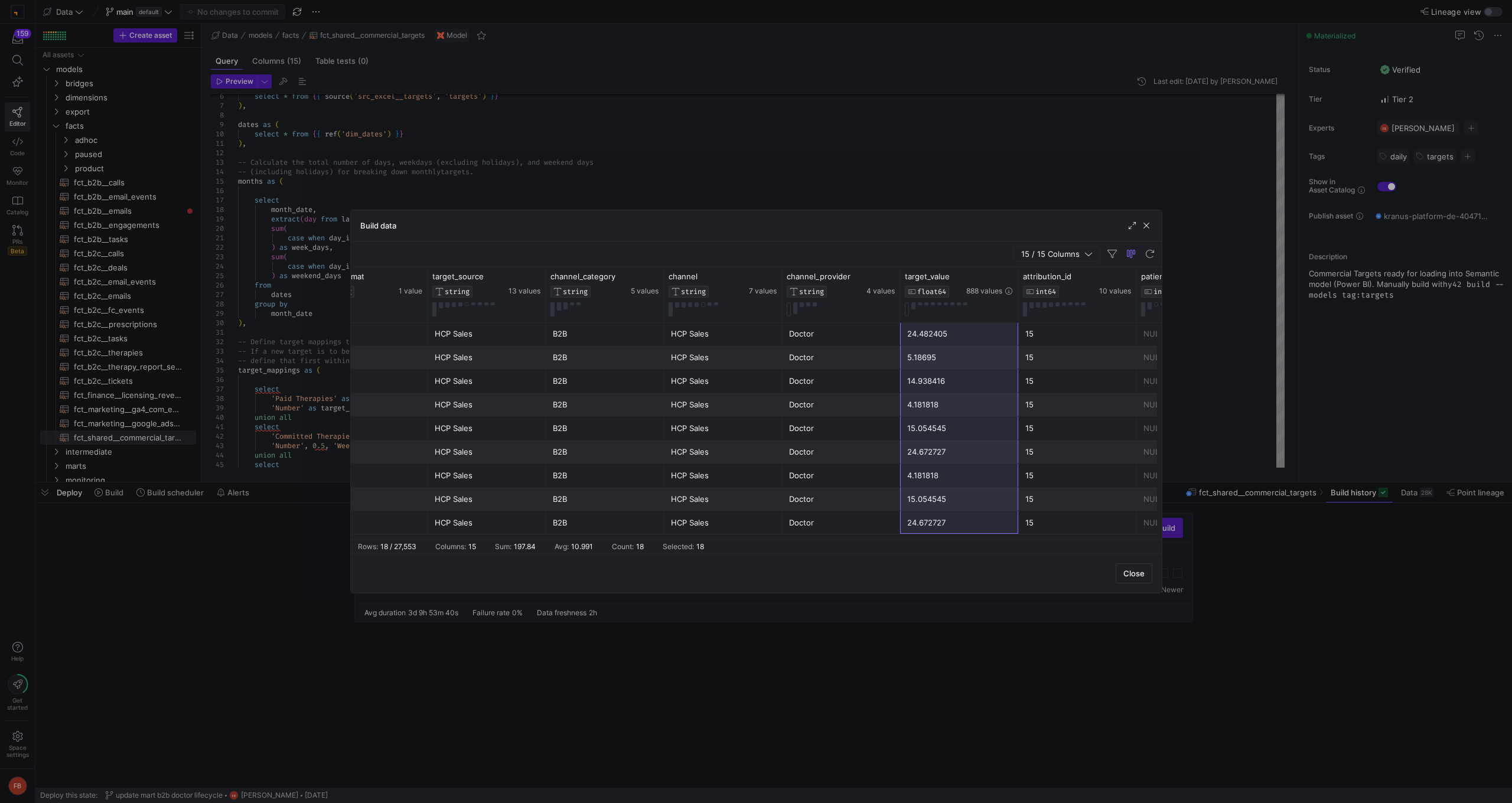
drag, startPoint x: 939, startPoint y: 332, endPoint x: 937, endPoint y: 538, distance: 206.0
click at [937, 538] on div "target_format STRING 1 value target_type STRING 21 values target_source STRING …" at bounding box center [756, 402] width 811 height 272
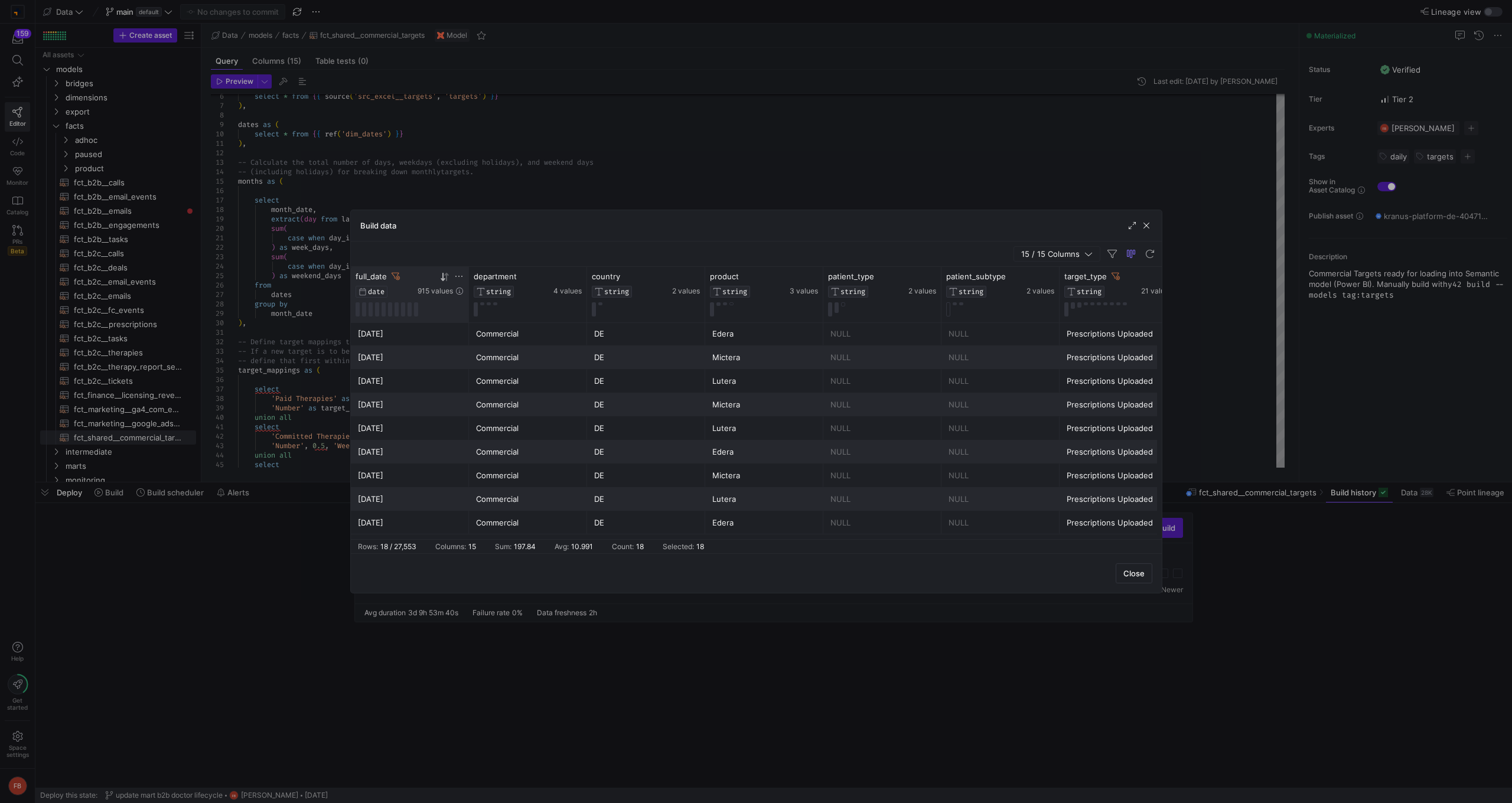
click at [455, 276] on icon at bounding box center [459, 276] width 9 height 9
click at [467, 444] on span "5" at bounding box center [467, 442] width 14 height 14
click at [550, 330] on div "[DATE] [DATE]" at bounding box center [514, 328] width 120 height 15
click at [560, 327] on button "Previous month" at bounding box center [558, 328] width 12 height 12
click at [484, 450] on span "29" at bounding box center [482, 448] width 14 height 14
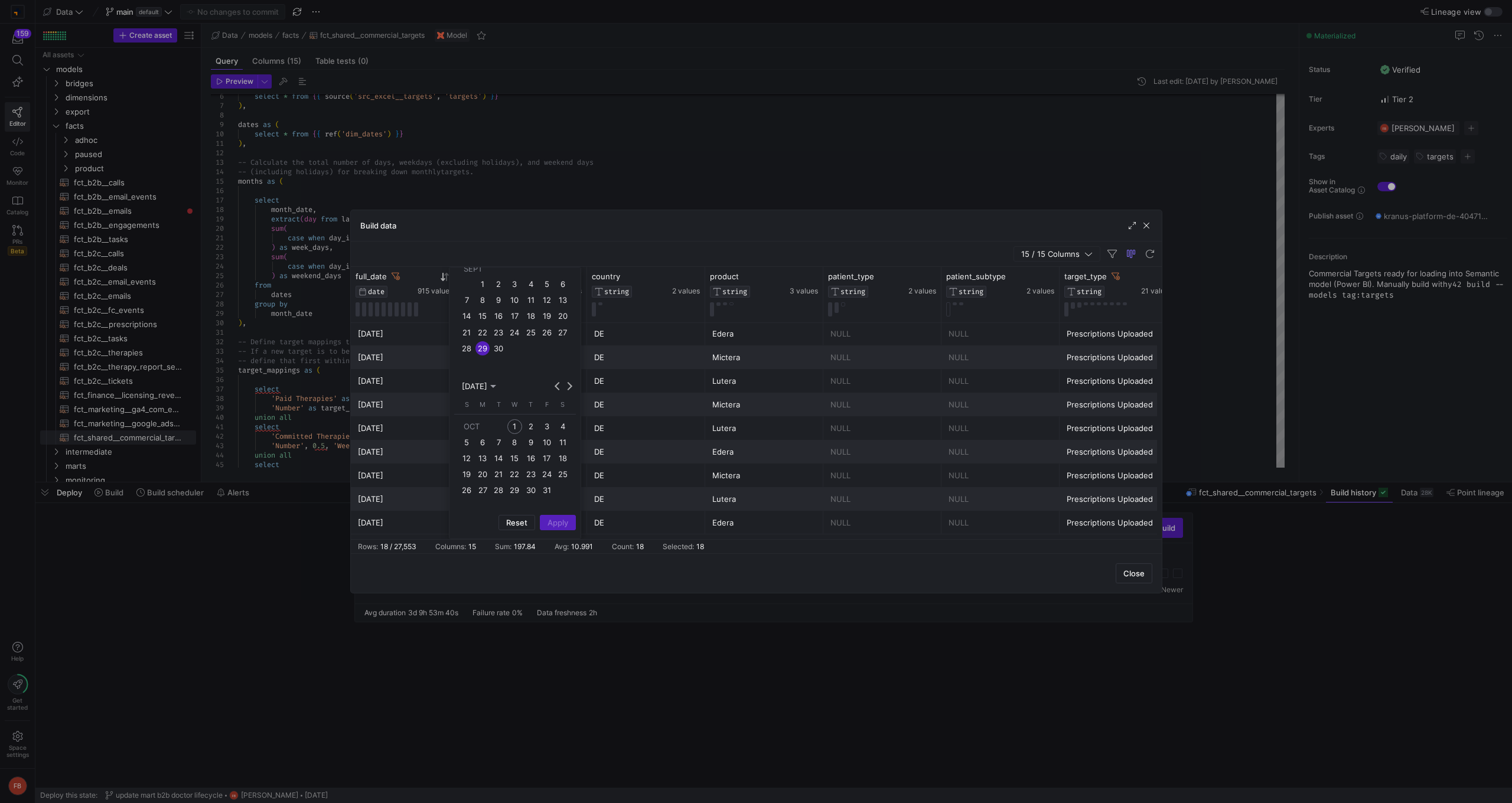
click at [468, 444] on span "5" at bounding box center [467, 442] width 14 height 14
click at [568, 523] on span "Column Menu" at bounding box center [558, 523] width 35 height 14
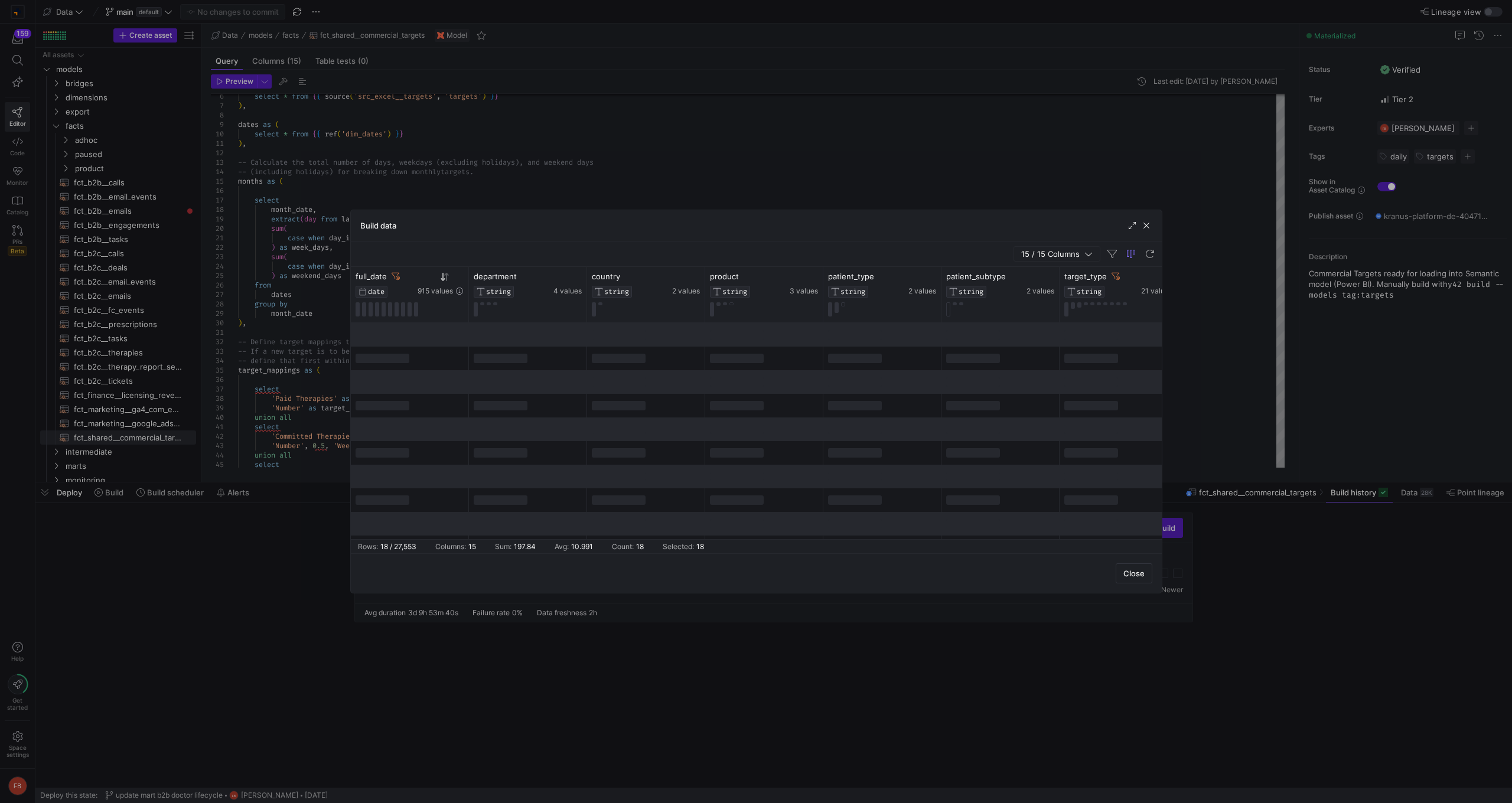
click at [707, 574] on div "Close" at bounding box center [756, 573] width 811 height 40
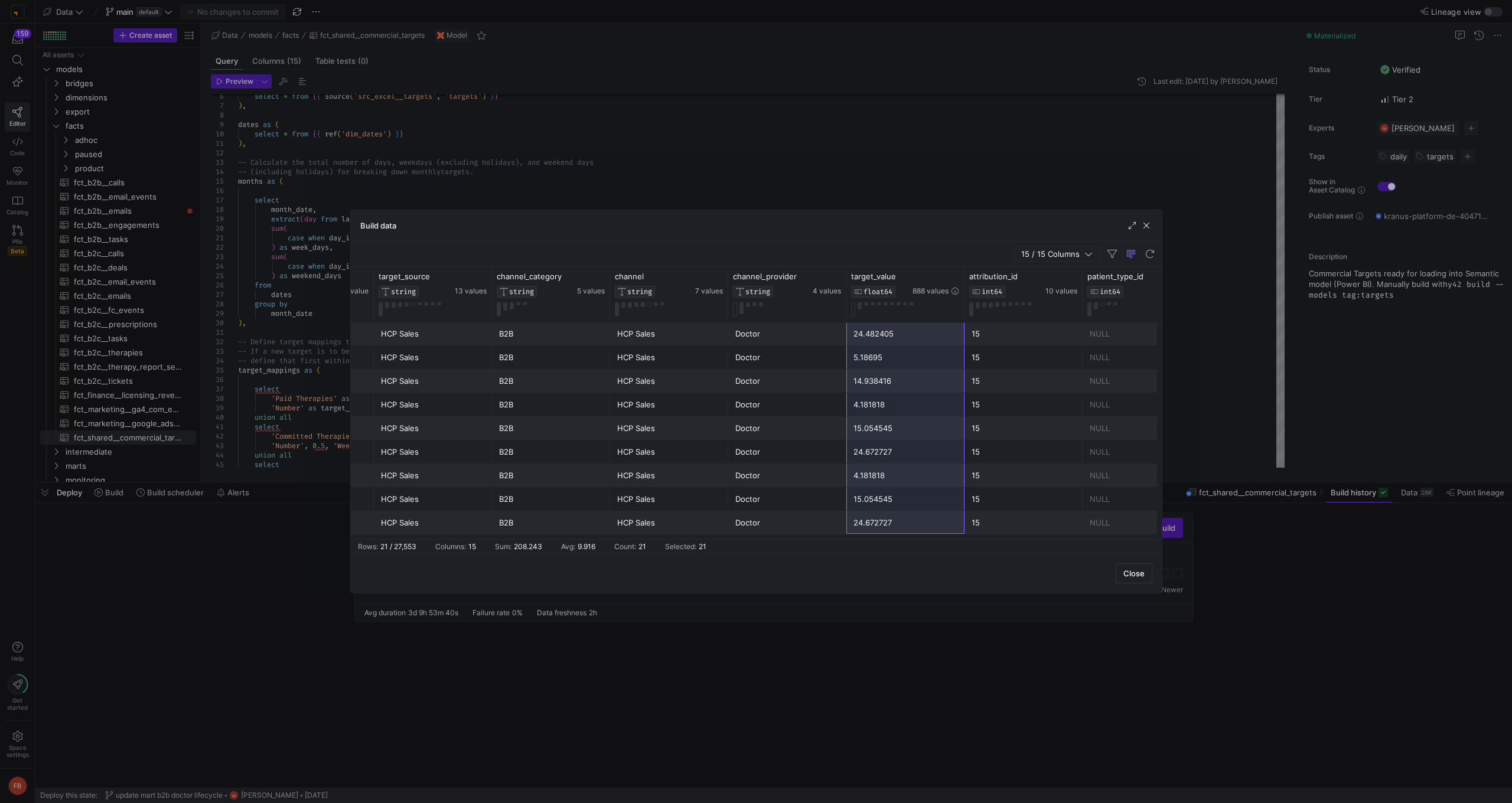
drag, startPoint x: 890, startPoint y: 336, endPoint x: 888, endPoint y: 519, distance: 183.0
click at [888, 519] on div "Prescriptions Uploaded Number HCP Sales B2B HCP Sales Doctor 3.483871 15 NULL P…" at bounding box center [314, 286] width 1772 height 496
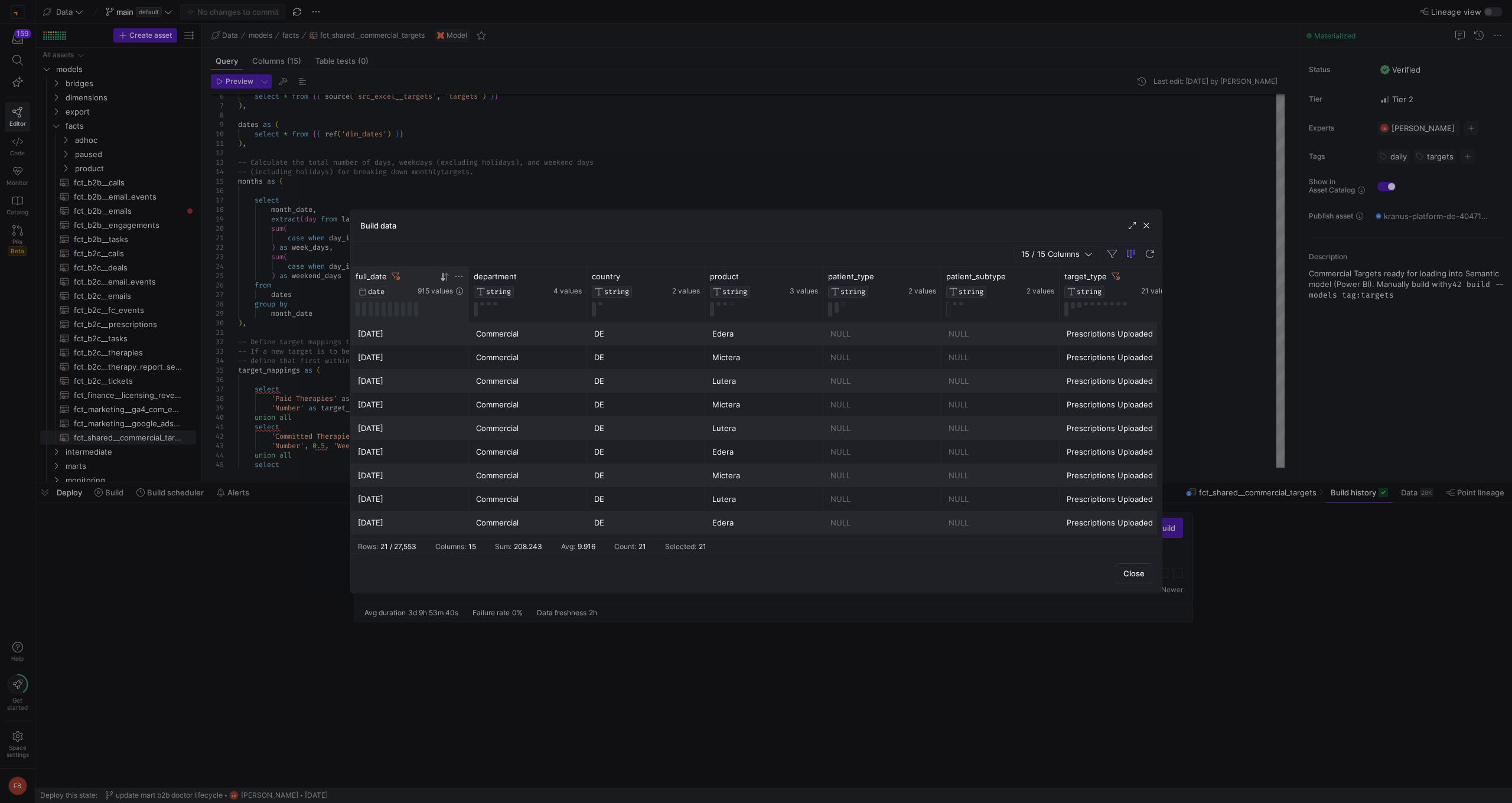
click at [461, 280] on icon at bounding box center [459, 276] width 9 height 9
click at [481, 436] on span "22" at bounding box center [482, 432] width 14 height 14
click at [467, 449] on span "28" at bounding box center [467, 448] width 14 height 14
click at [559, 519] on span "Apply" at bounding box center [558, 522] width 21 height 9
click at [623, 573] on div "Close" at bounding box center [756, 573] width 811 height 40
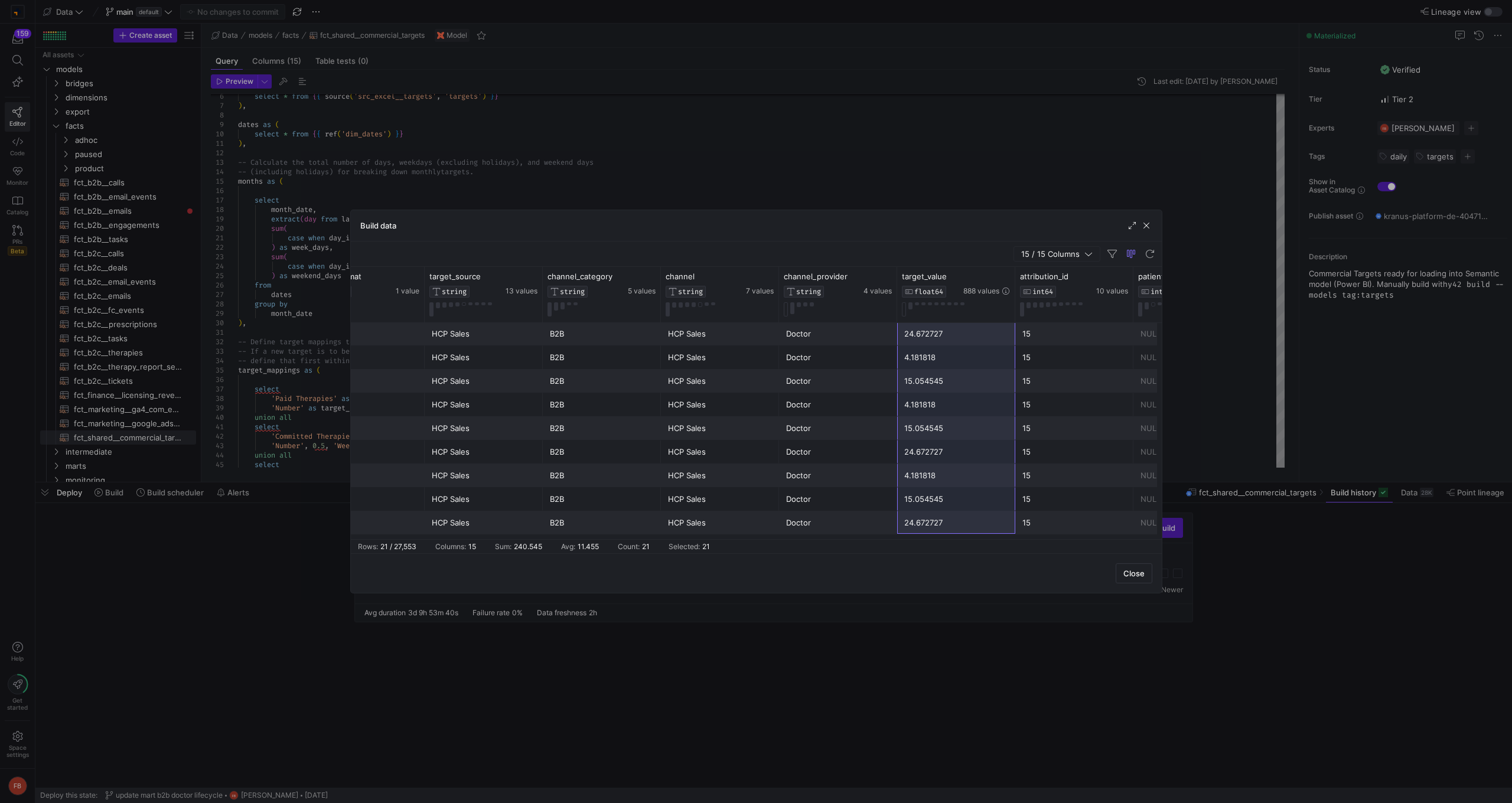
drag, startPoint x: 933, startPoint y: 339, endPoint x: 928, endPoint y: 525, distance: 186.1
click at [928, 525] on div "Prescriptions Uploaded Number HCP Sales B2B HCP Sales Doctor 3.6 15 NULL Prescr…" at bounding box center [365, 286] width 1772 height 496
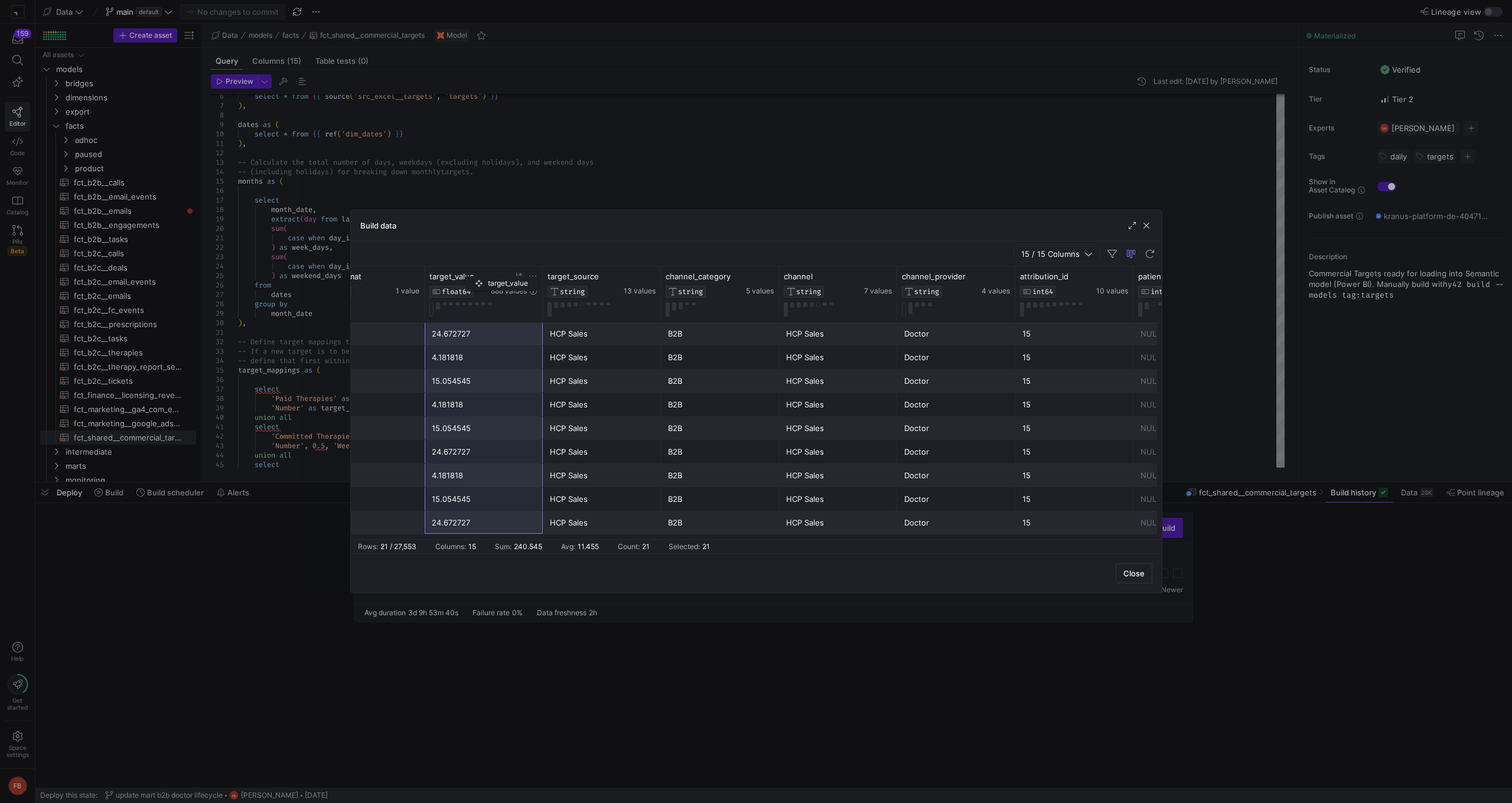
drag, startPoint x: 933, startPoint y: 280, endPoint x: 469, endPoint y: 274, distance: 464.0
click at [469, 274] on span "target_value" at bounding box center [452, 276] width 45 height 9
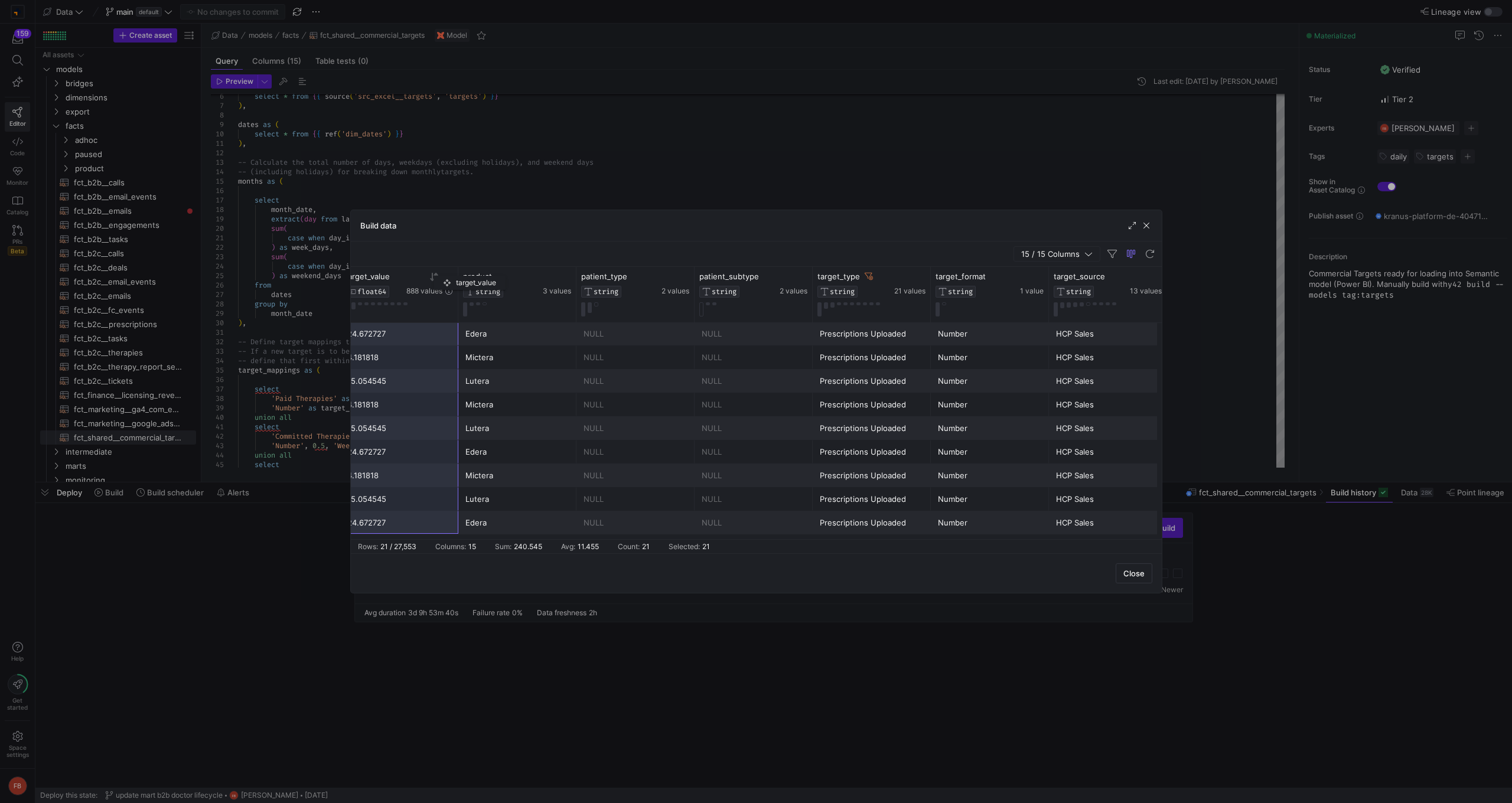
drag, startPoint x: 949, startPoint y: 278, endPoint x: 439, endPoint y: 273, distance: 510.0
click at [439, 273] on div "target_value FLOAT64 888 values" at bounding box center [399, 285] width 108 height 26
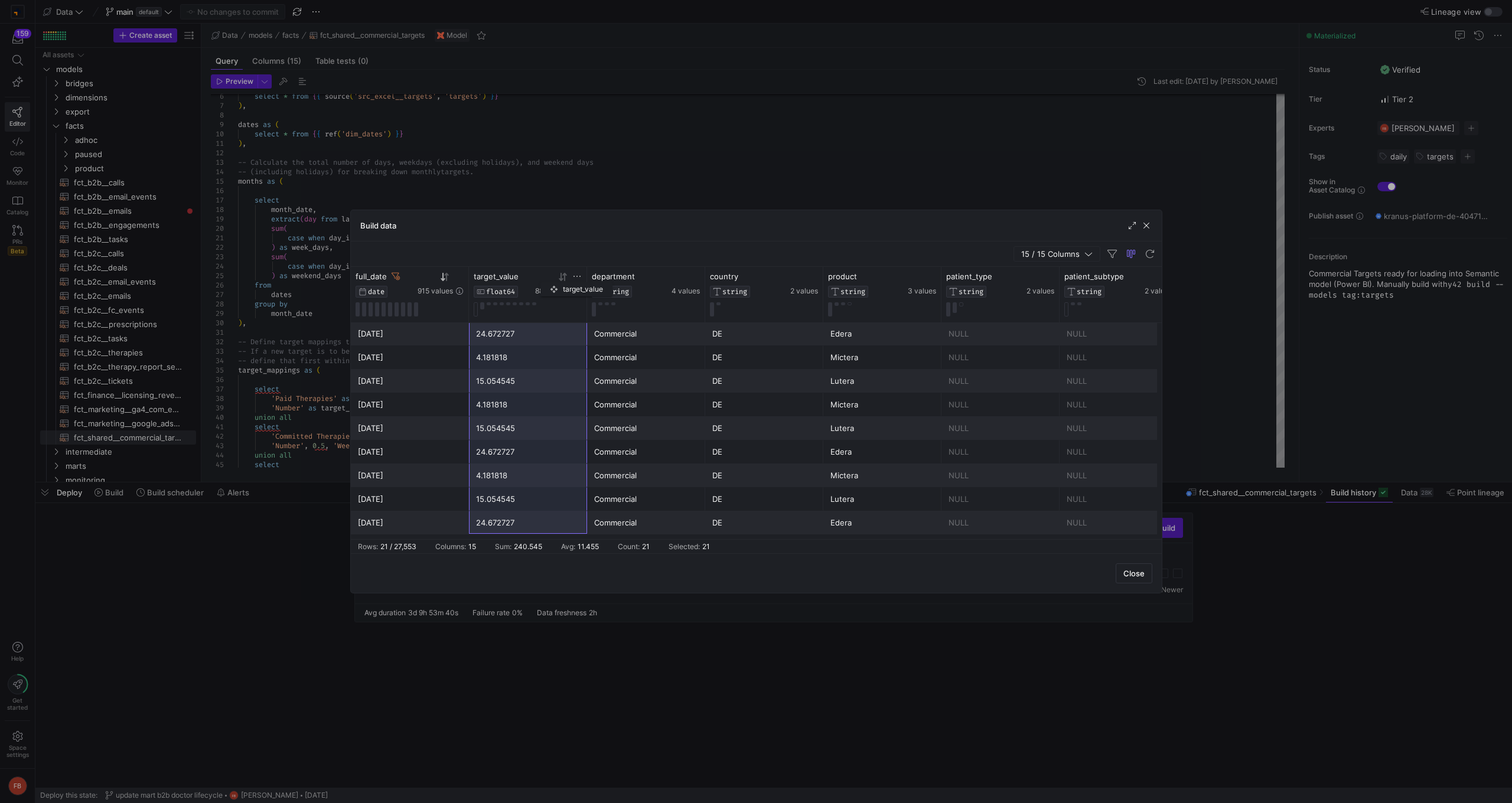
drag, startPoint x: 762, startPoint y: 282, endPoint x: 524, endPoint y: 279, distance: 238.0
click at [524, 279] on div "target_value FLOAT64" at bounding box center [503, 285] width 59 height 26
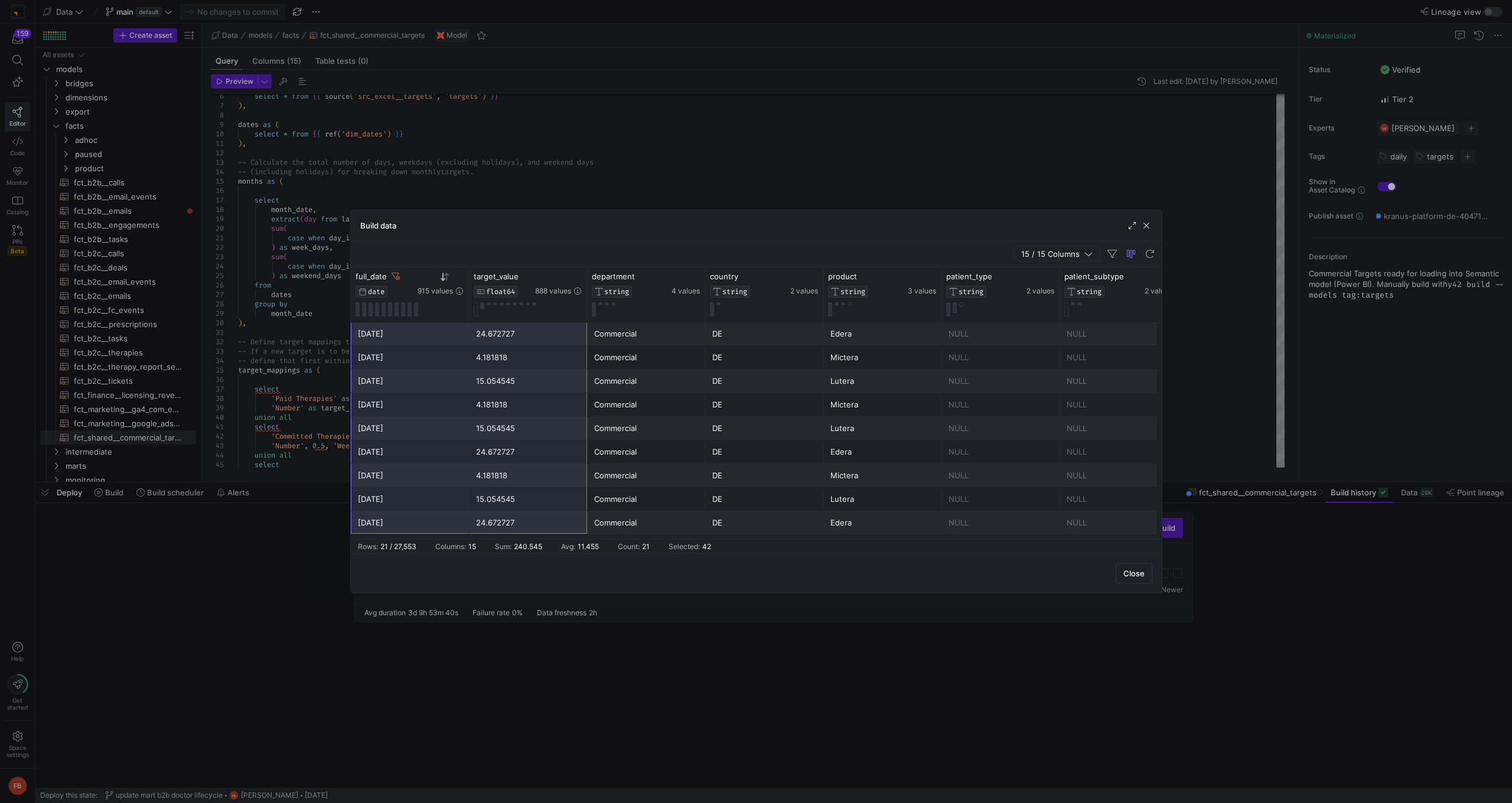
drag, startPoint x: 378, startPoint y: 327, endPoint x: 482, endPoint y: 528, distance: 226.3
click at [482, 528] on div "Prescriptions Uploaded 3.6 NULL NULL Lutera DE Commercial [DATE] Prescriptions …" at bounding box center [1237, 286] width 1772 height 496
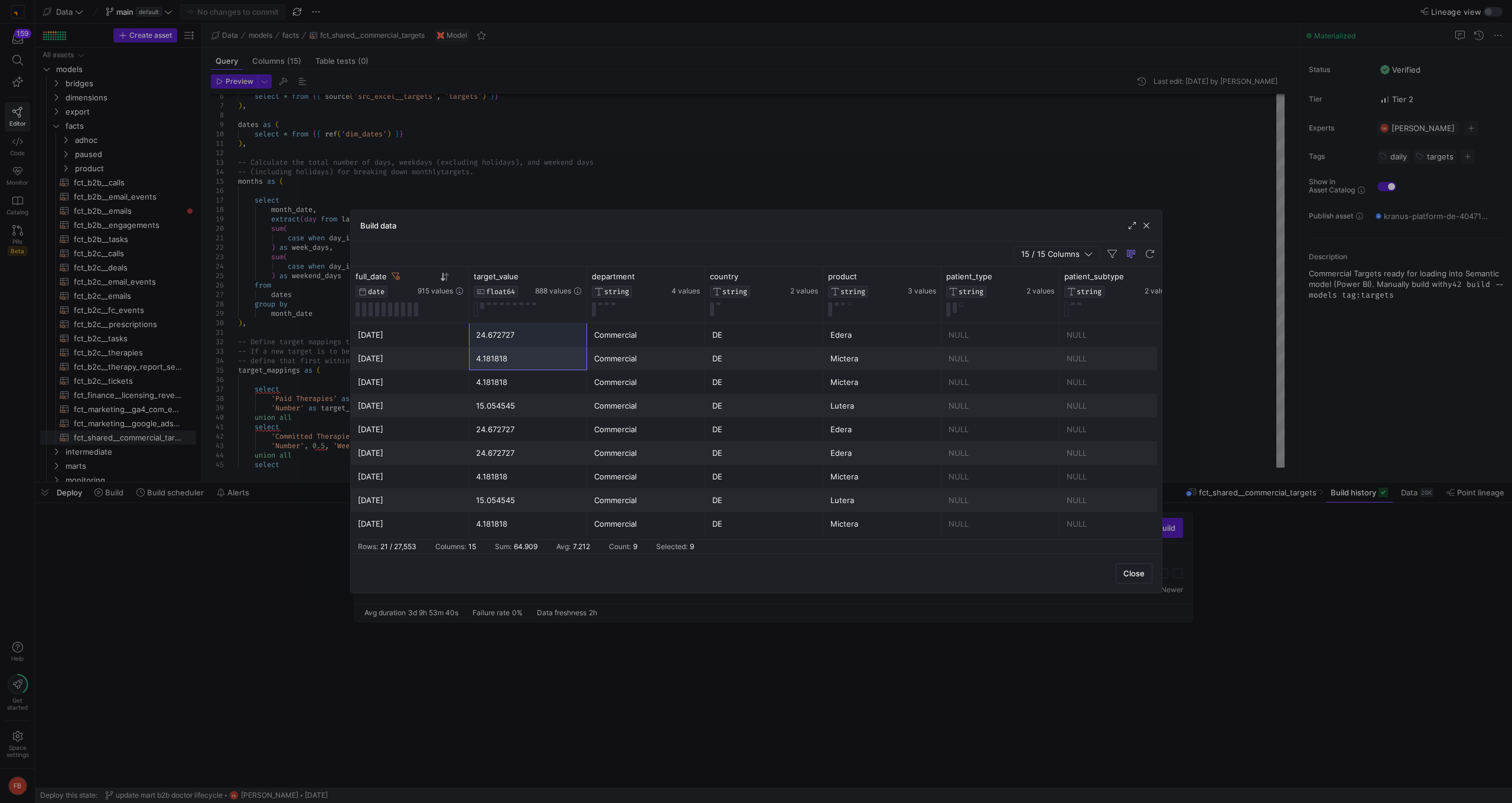
scroll to position [212, 0]
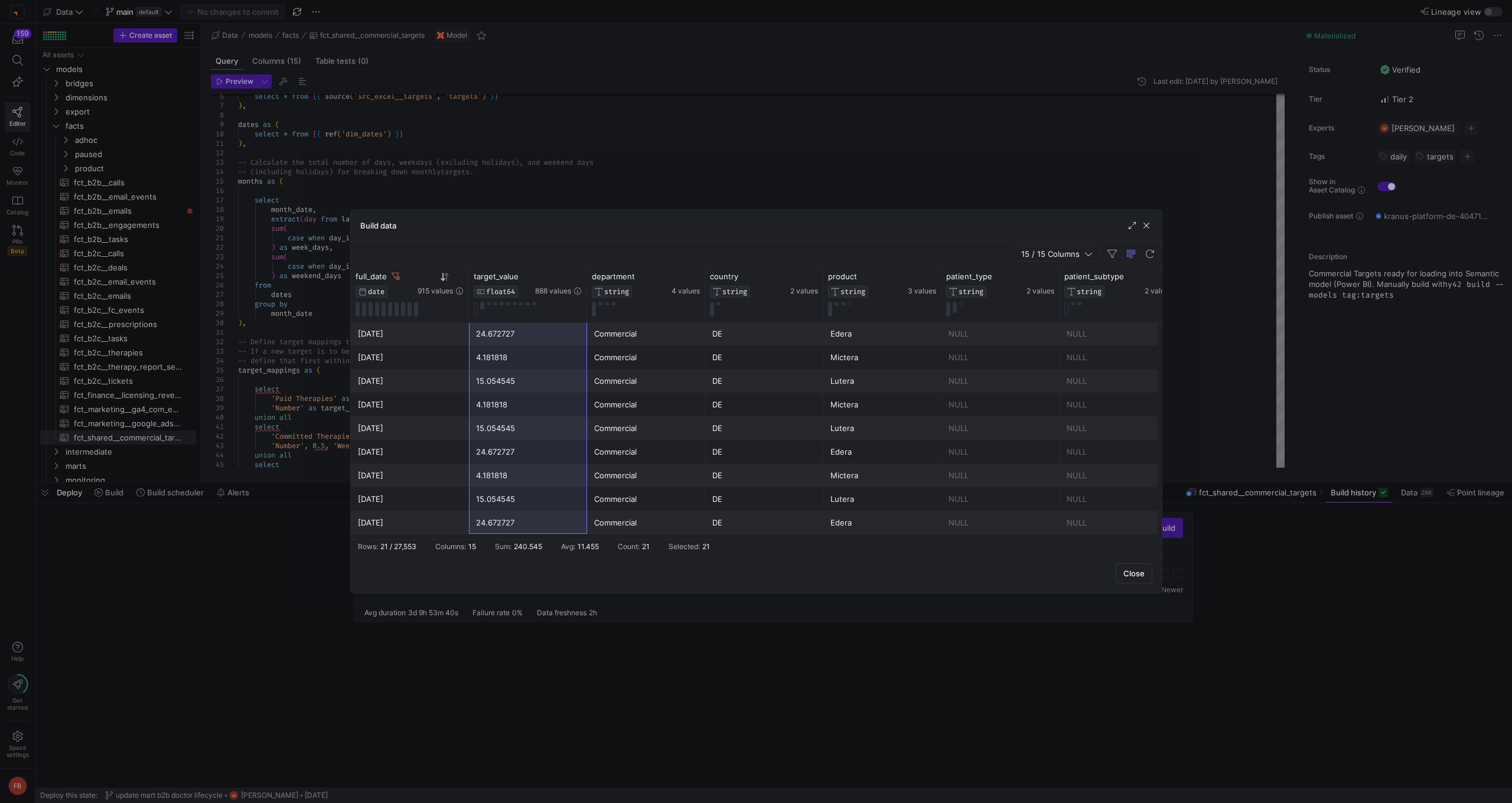
drag, startPoint x: 523, startPoint y: 337, endPoint x: 518, endPoint y: 526, distance: 189.1
click at [518, 526] on div "Prescriptions Uploaded 3.6 NULL NULL Lutera DE Commercial [DATE] Prescriptions …" at bounding box center [1237, 286] width 1772 height 496
click at [516, 572] on div "Close" at bounding box center [756, 573] width 811 height 40
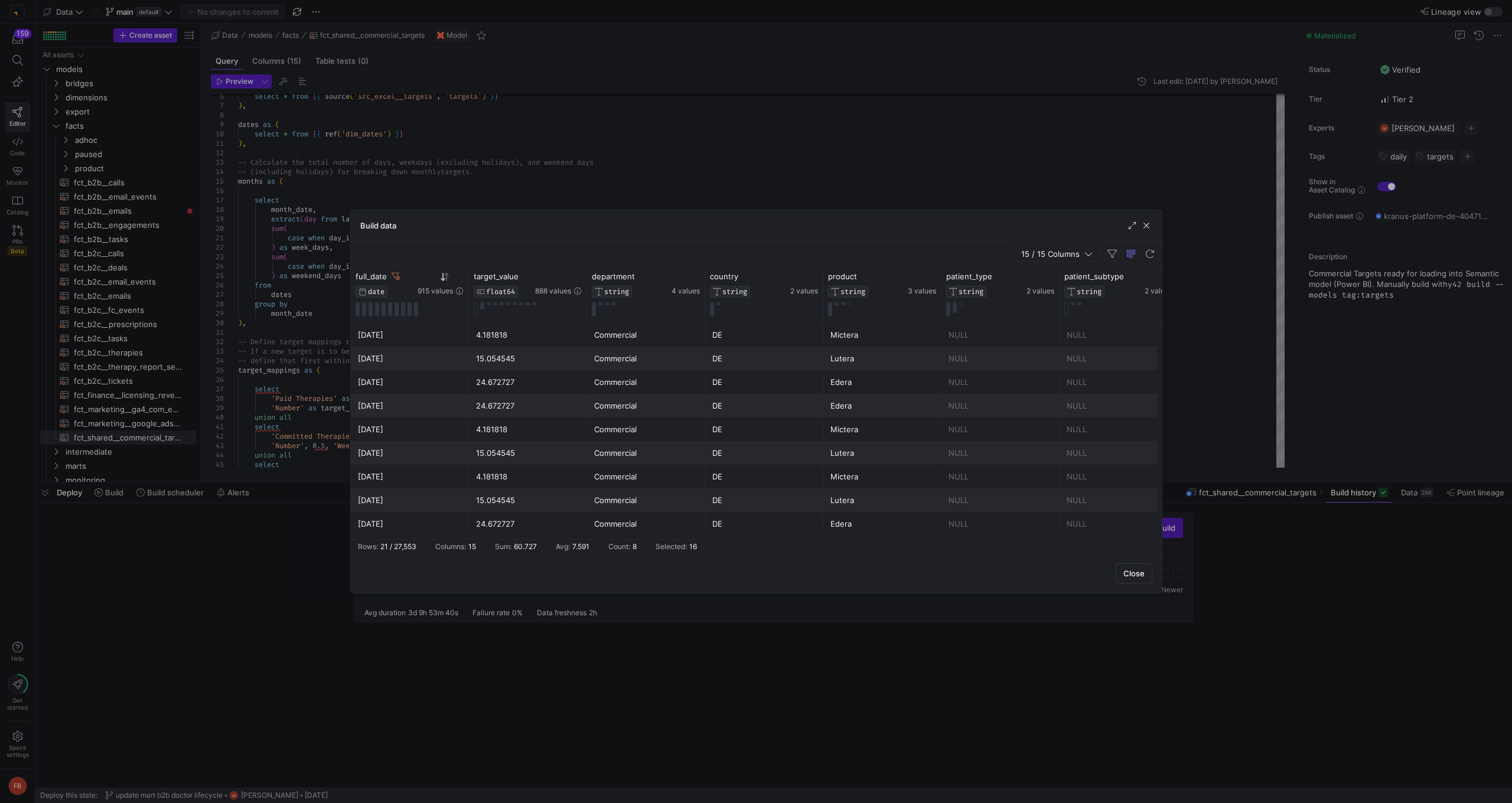
scroll to position [284, 0]
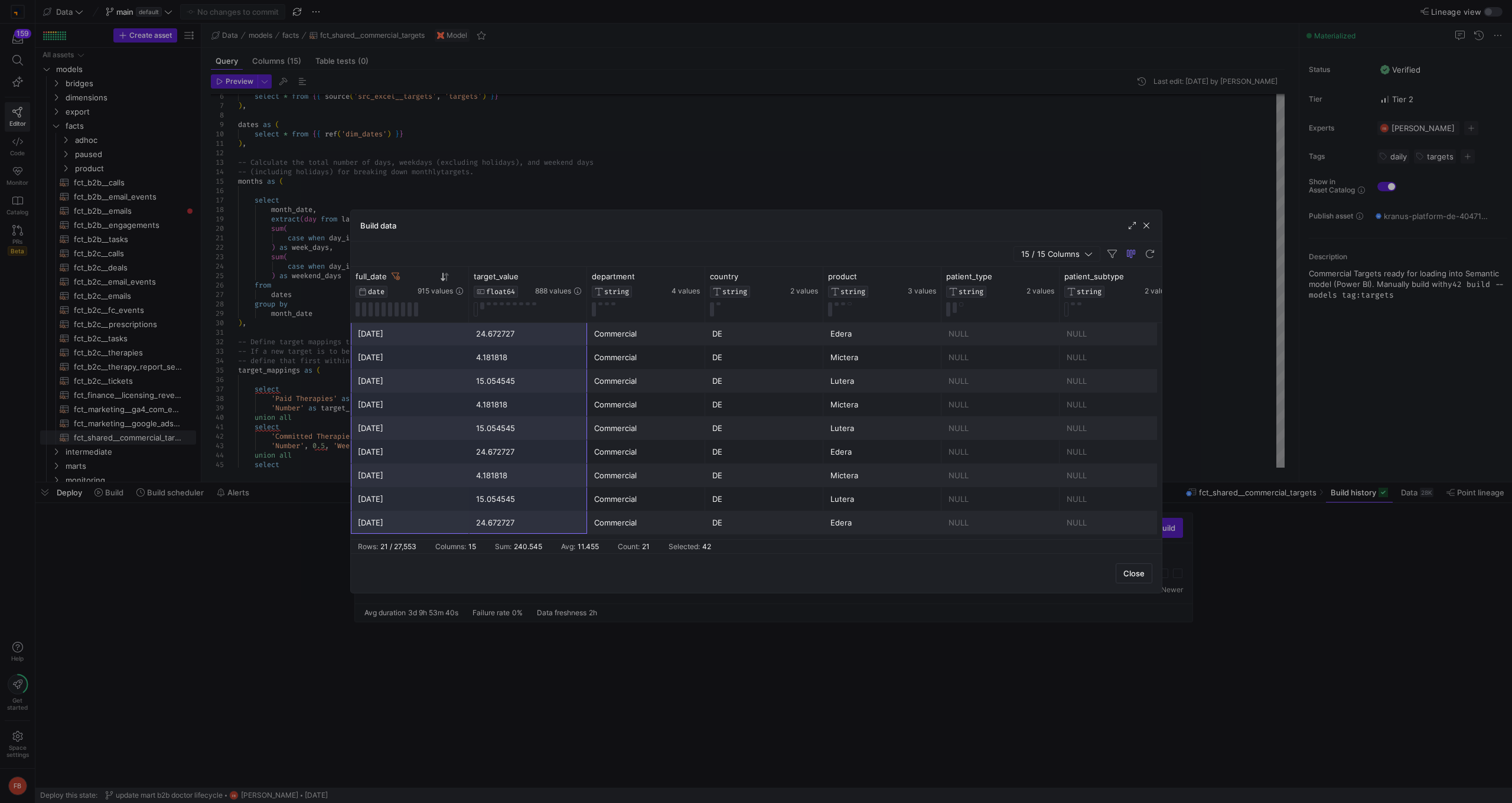
drag, startPoint x: 412, startPoint y: 333, endPoint x: 512, endPoint y: 525, distance: 216.5
click at [512, 525] on div "Prescriptions Uploaded 3.6 NULL NULL Lutera DE Commercial [DATE] Prescriptions …" at bounding box center [1237, 286] width 1772 height 496
click at [690, 492] on span "Excel Export" at bounding box center [707, 489] width 70 height 16
drag, startPoint x: 406, startPoint y: 334, endPoint x: 517, endPoint y: 531, distance: 226.1
click at [517, 531] on div "Prescriptions Uploaded 3.6 NULL NULL Lutera DE Commercial [DATE] Prescriptions …" at bounding box center [1237, 286] width 1772 height 496
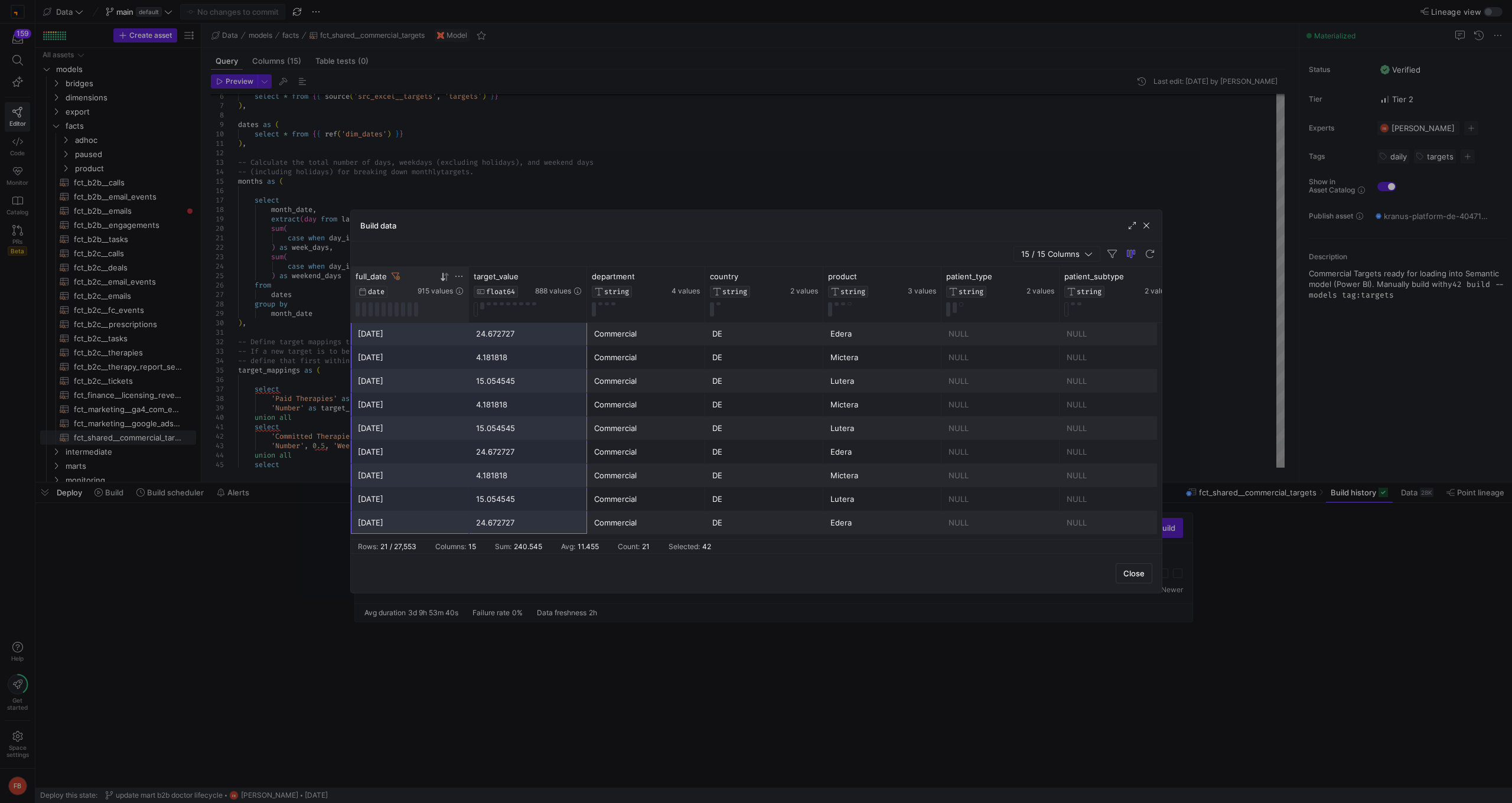
click at [461, 278] on icon at bounding box center [459, 276] width 9 height 9
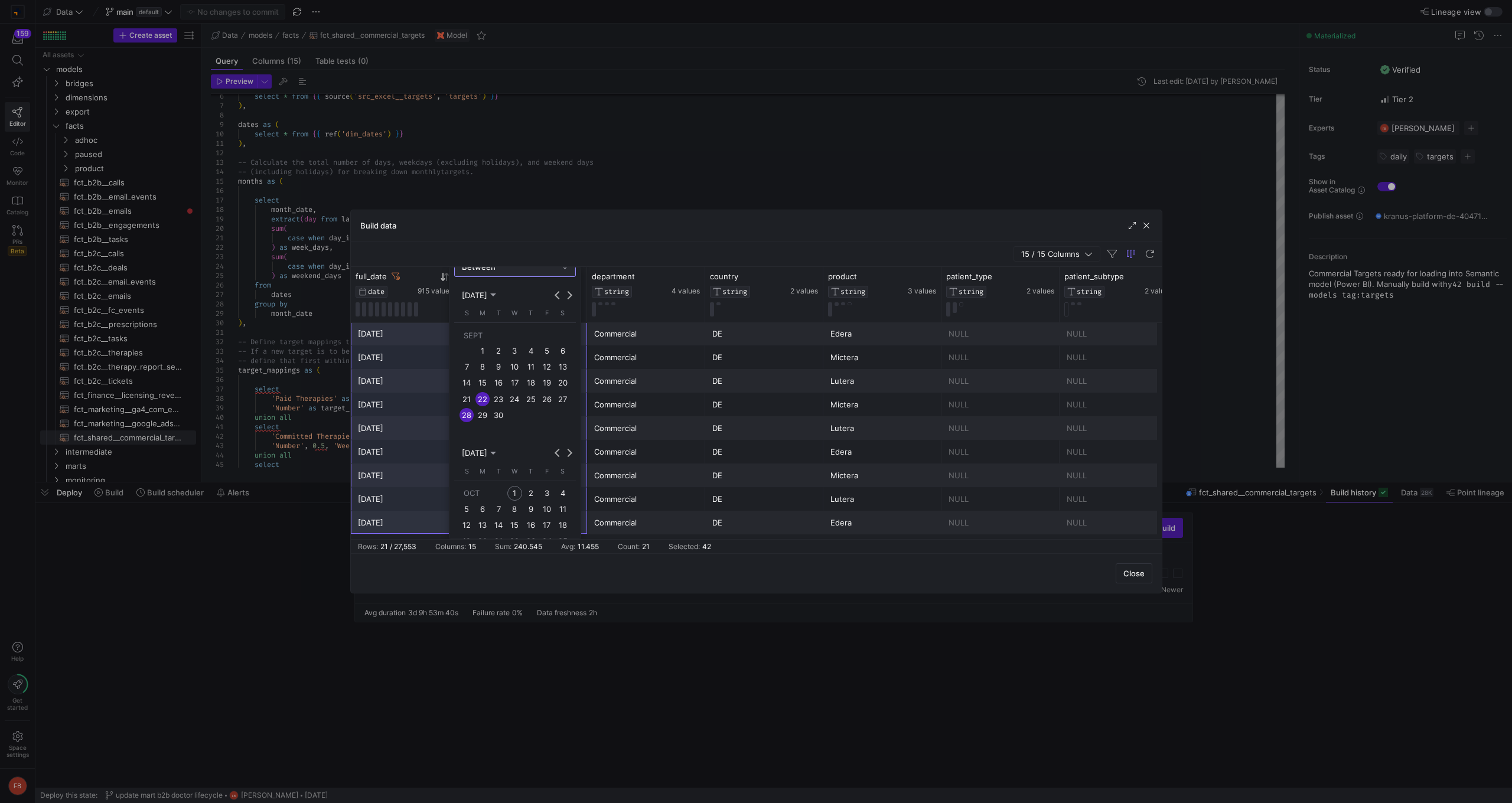
scroll to position [59, 0]
click at [481, 392] on span "29" at bounding box center [482, 389] width 14 height 14
click at [467, 486] on span "5" at bounding box center [467, 483] width 14 height 14
click at [556, 528] on span "Column Menu" at bounding box center [558, 523] width 35 height 14
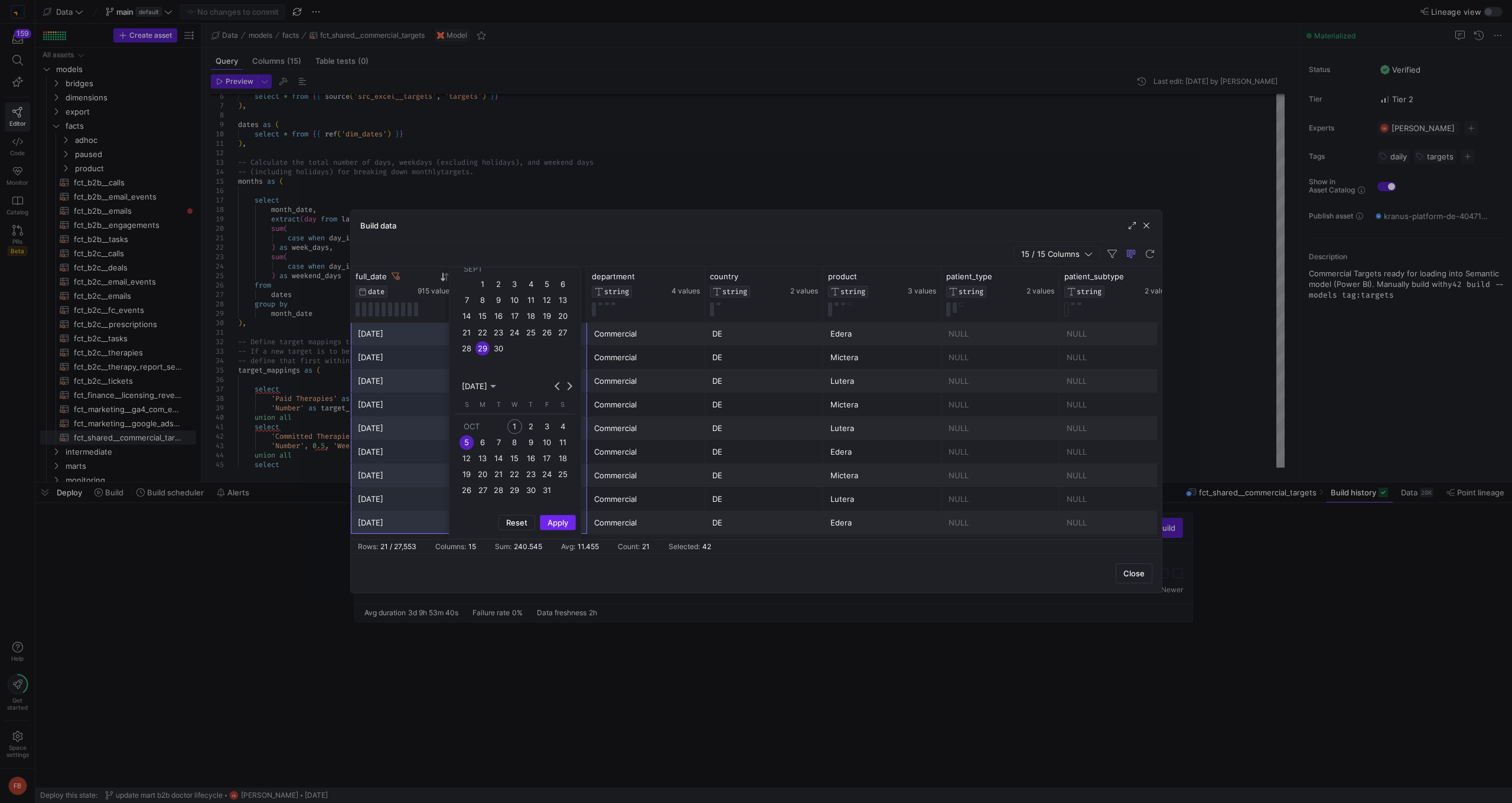
scroll to position [0, 0]
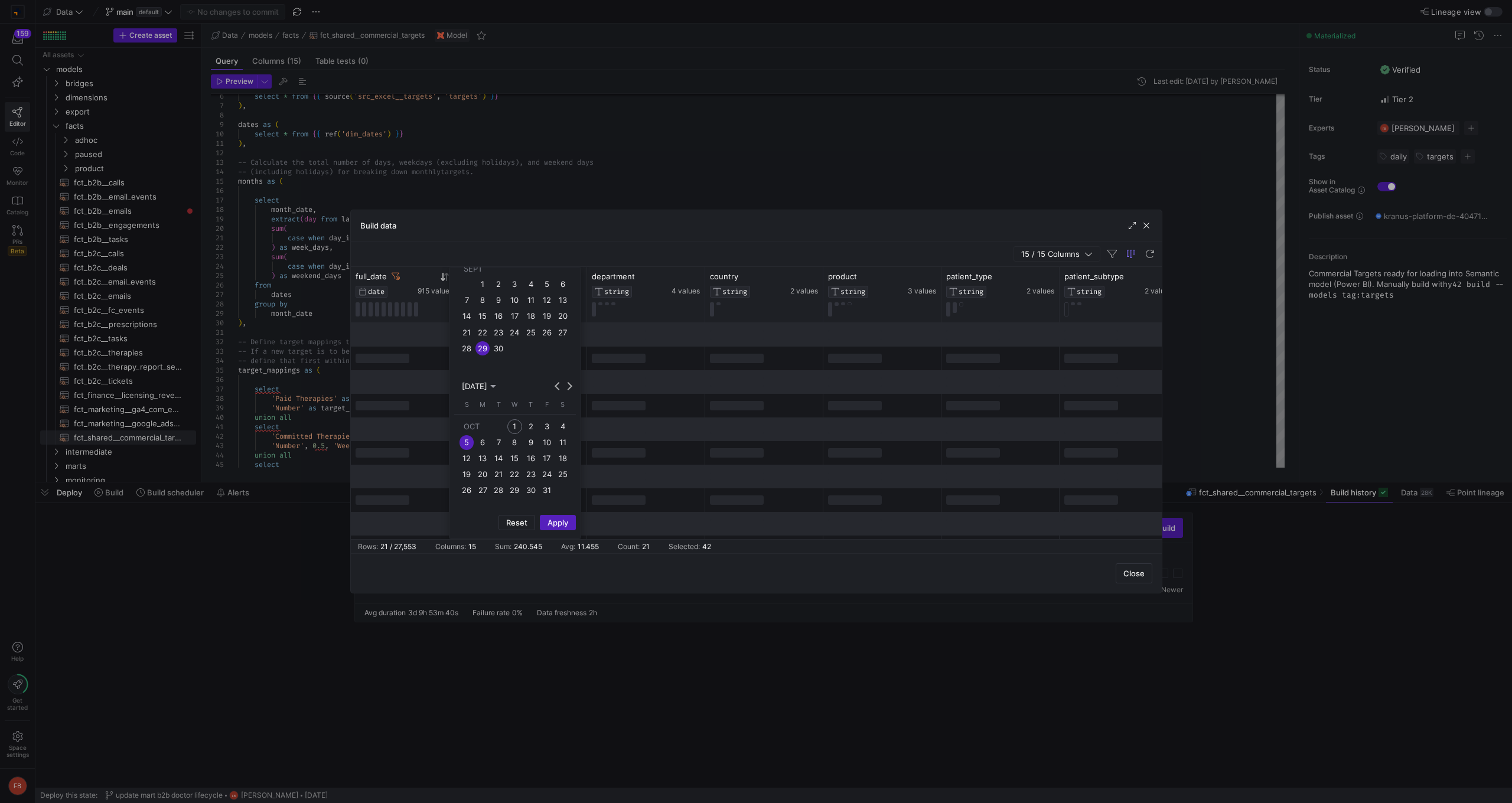
click at [503, 578] on div "Close" at bounding box center [756, 573] width 811 height 40
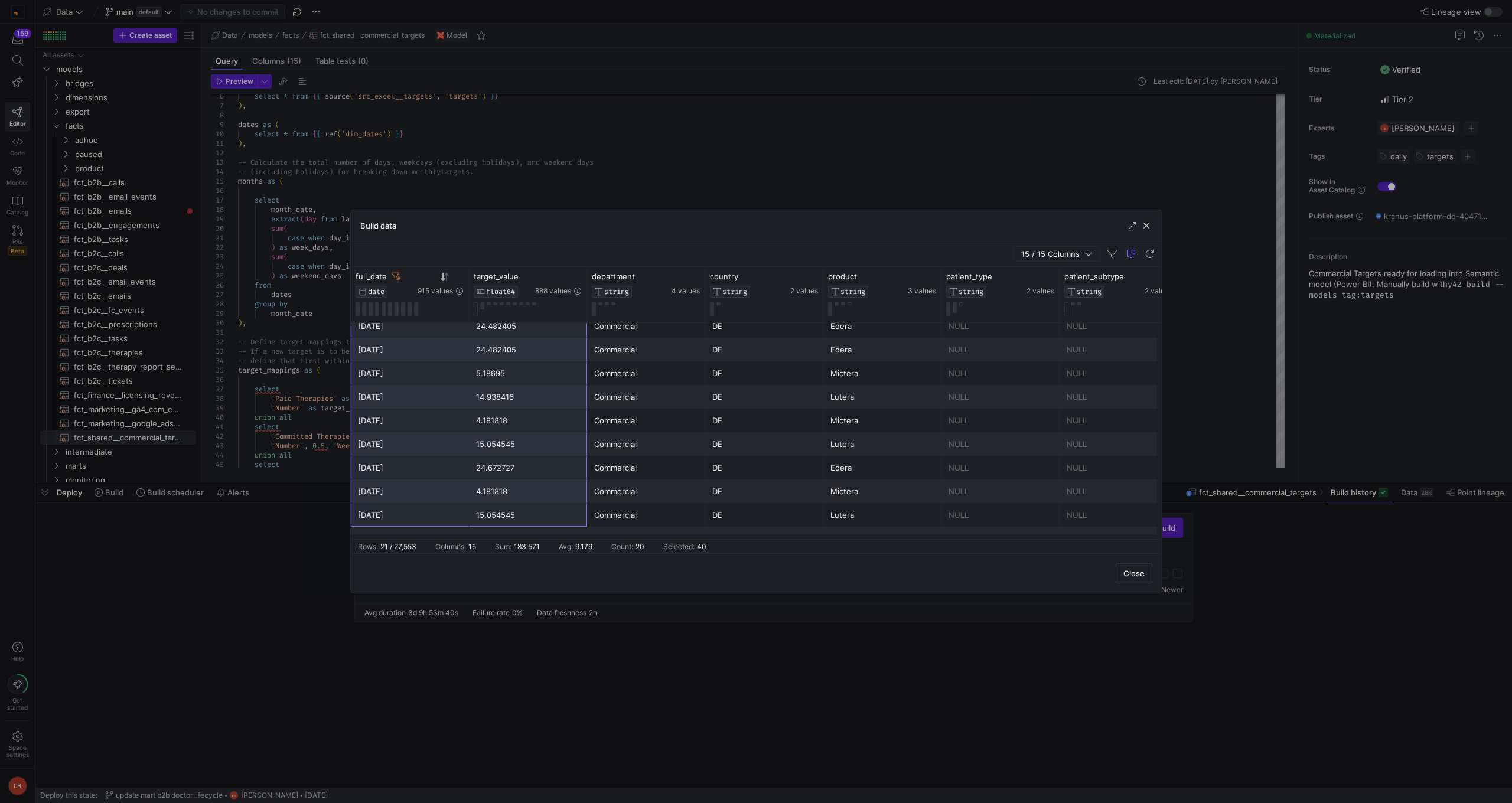
scroll to position [284, 0]
drag, startPoint x: 398, startPoint y: 336, endPoint x: 554, endPoint y: 526, distance: 245.8
click at [554, 526] on div "[DATE] 3.483871 Commercial DE Lutera NULL NULL Prescriptions Uploaded [DATE] 5.…" at bounding box center [1237, 286] width 1772 height 496
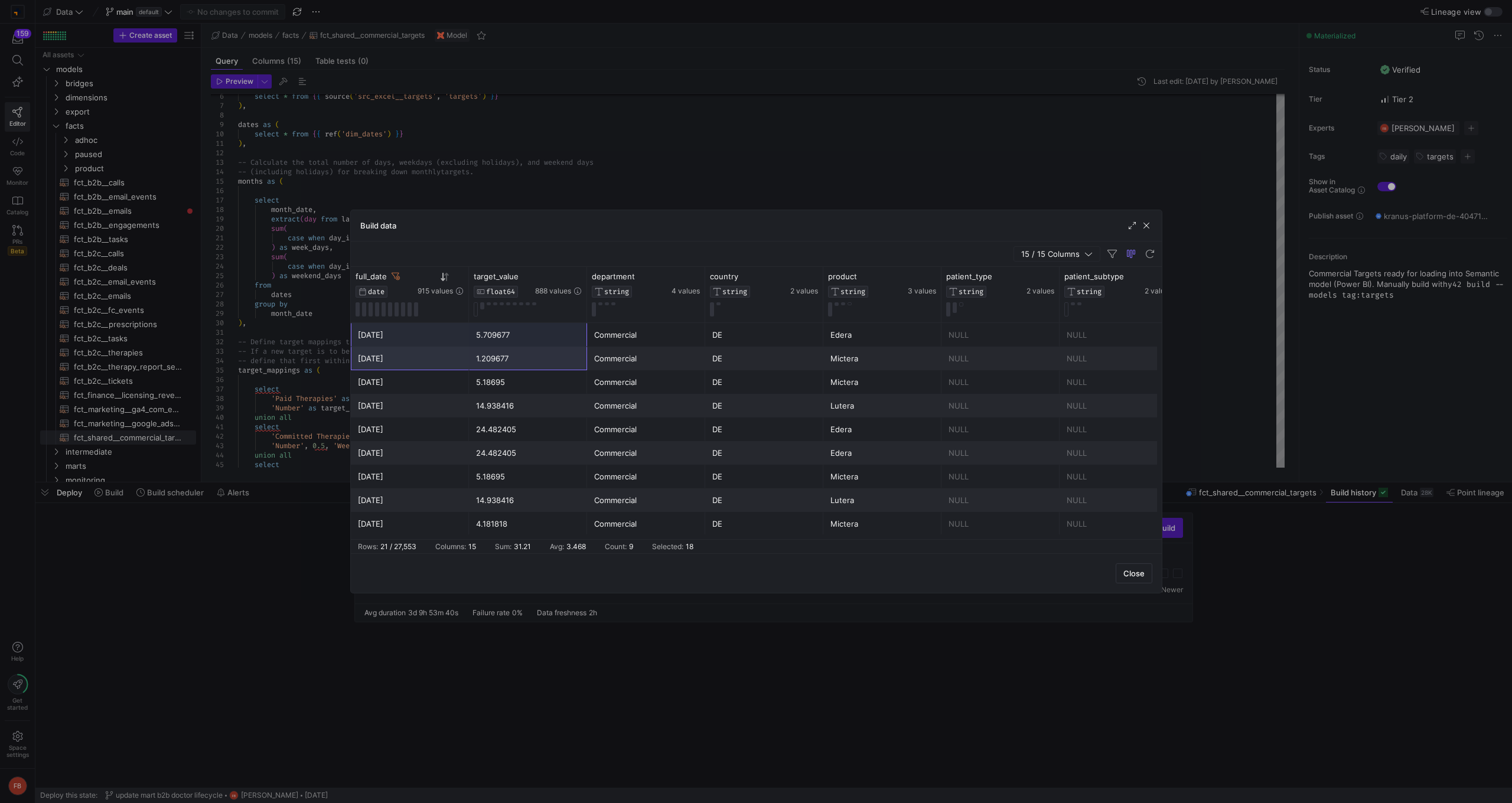
scroll to position [189, 0]
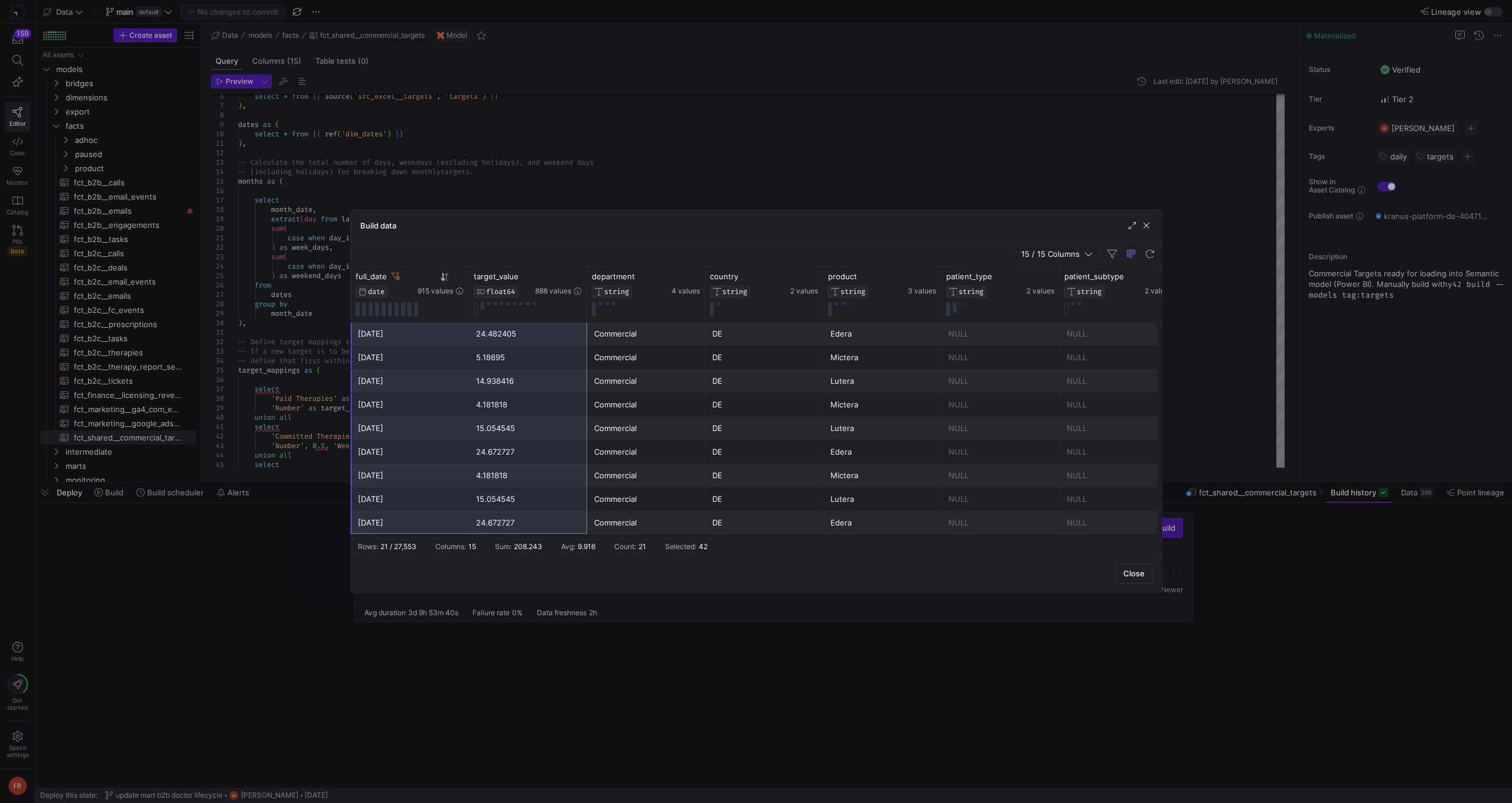
drag, startPoint x: 400, startPoint y: 339, endPoint x: 514, endPoint y: 525, distance: 218.2
click at [514, 525] on div "[DATE] 3.483871 Commercial DE Lutera NULL NULL Prescriptions Uploaded [DATE] 5.…" at bounding box center [1237, 286] width 1772 height 496
click at [698, 403] on span "Excel Export" at bounding box center [713, 408] width 70 height 16
click at [1147, 227] on span "button" at bounding box center [1147, 225] width 12 height 12
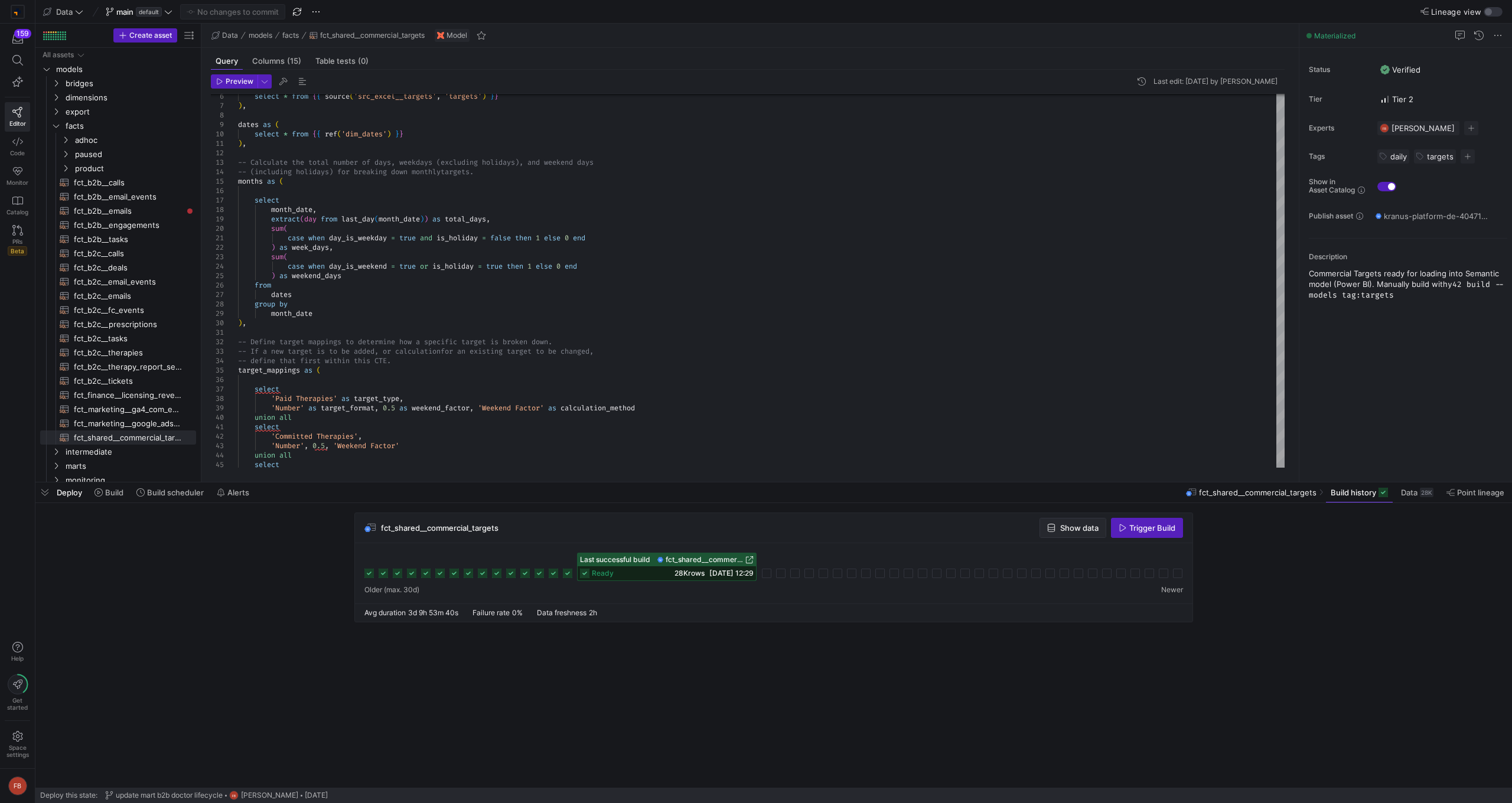
click at [1070, 528] on span "Show data" at bounding box center [1079, 527] width 39 height 9
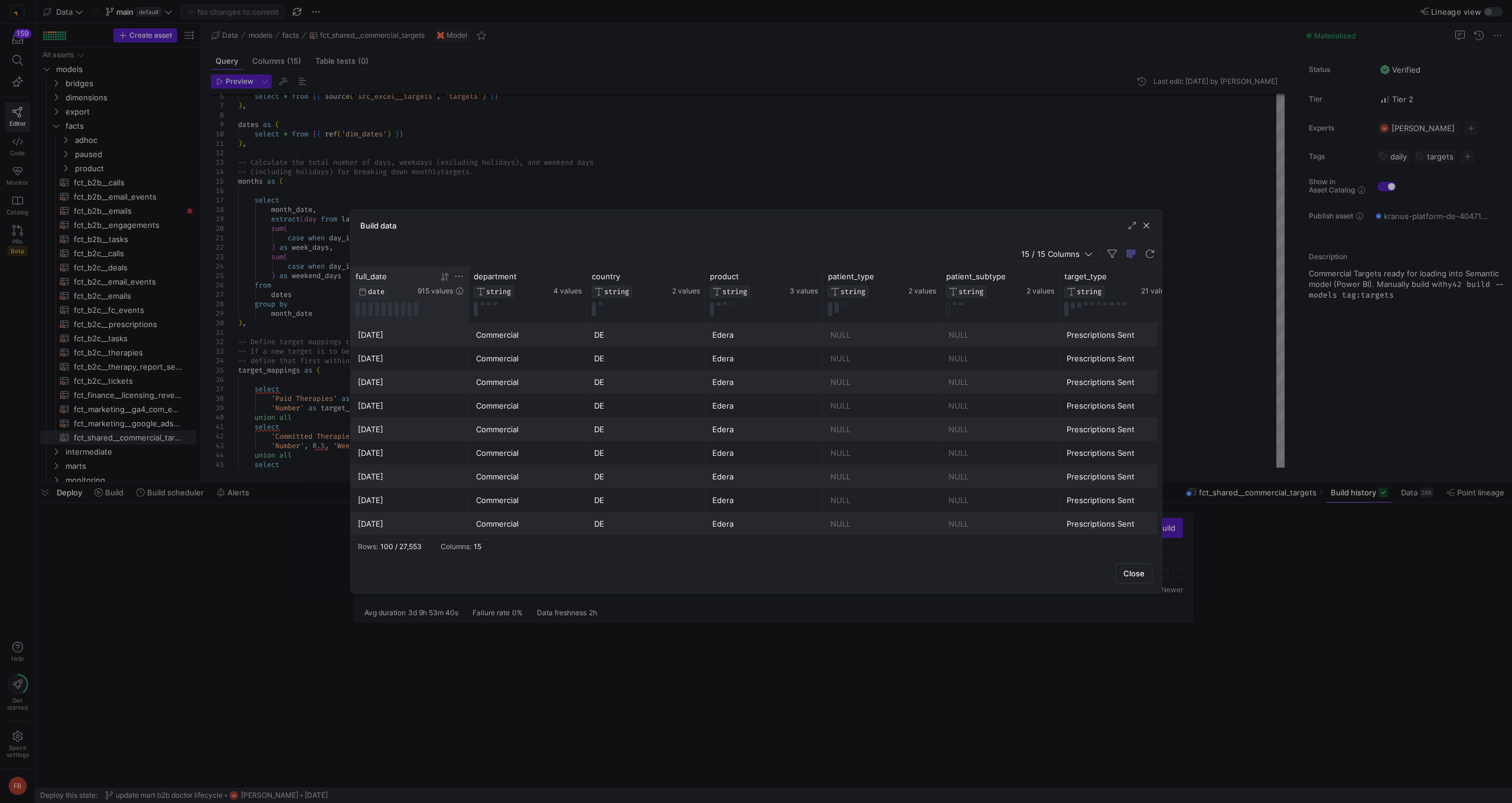
click at [460, 277] on icon at bounding box center [459, 276] width 9 height 9
click at [553, 327] on span "Previous month" at bounding box center [558, 329] width 12 height 12
click at [486, 450] on span "29" at bounding box center [482, 450] width 14 height 14
click at [537, 302] on div "Equals" at bounding box center [512, 301] width 100 height 9
click at [487, 340] on span "Equals" at bounding box center [515, 342] width 111 height 9
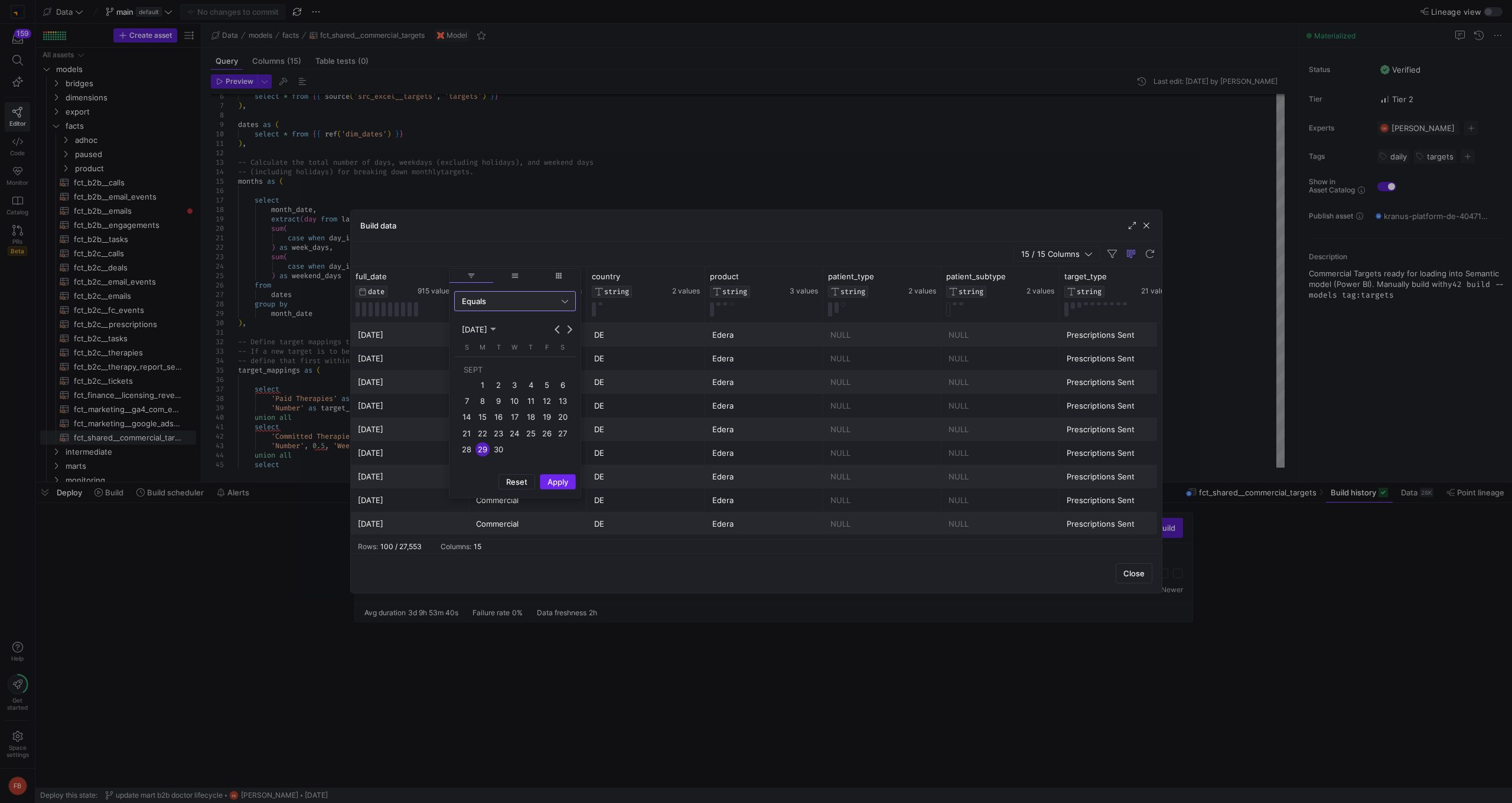
click at [560, 481] on span "Apply" at bounding box center [558, 482] width 21 height 9
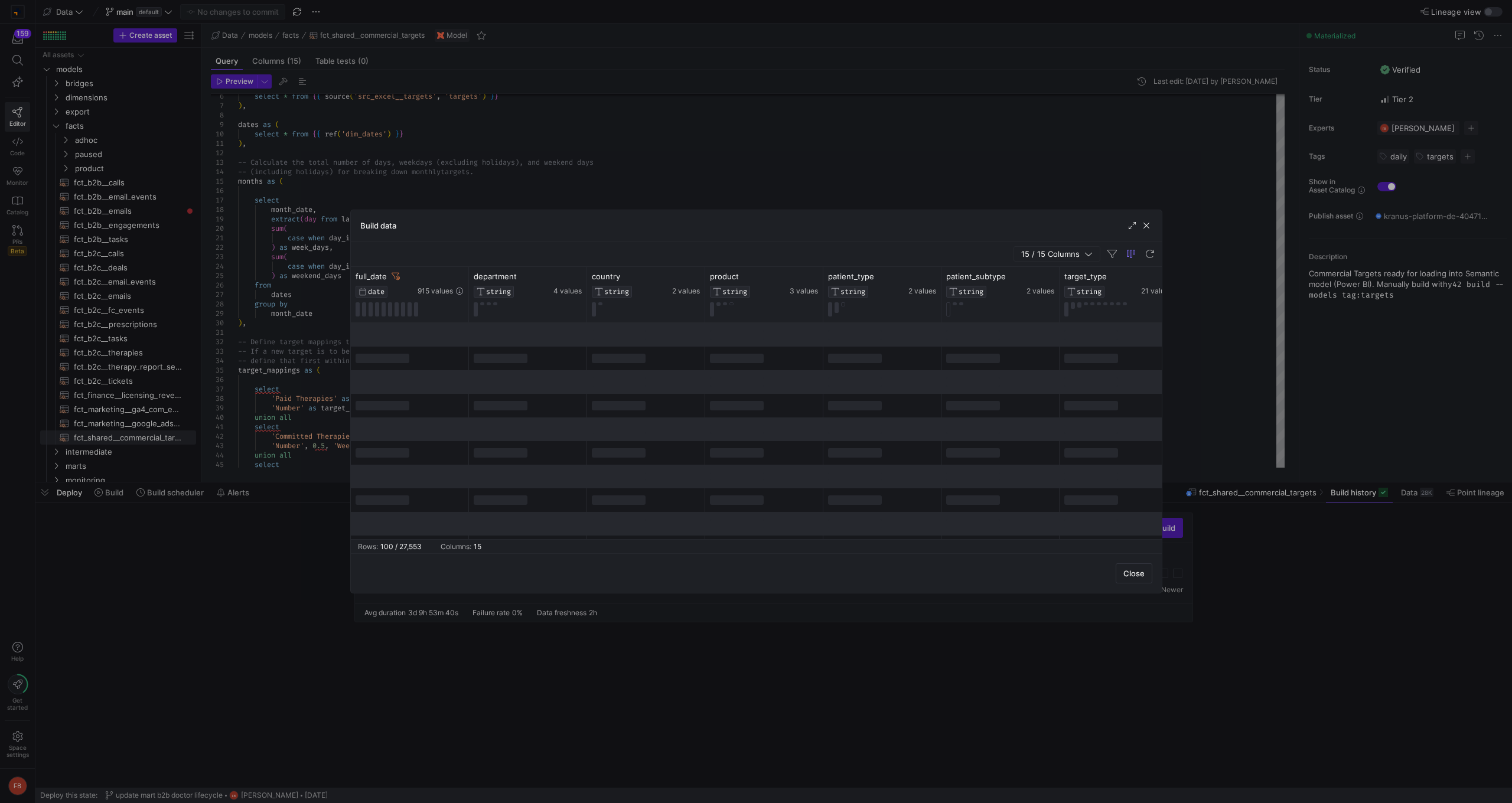
click at [564, 564] on div "Close" at bounding box center [756, 573] width 811 height 40
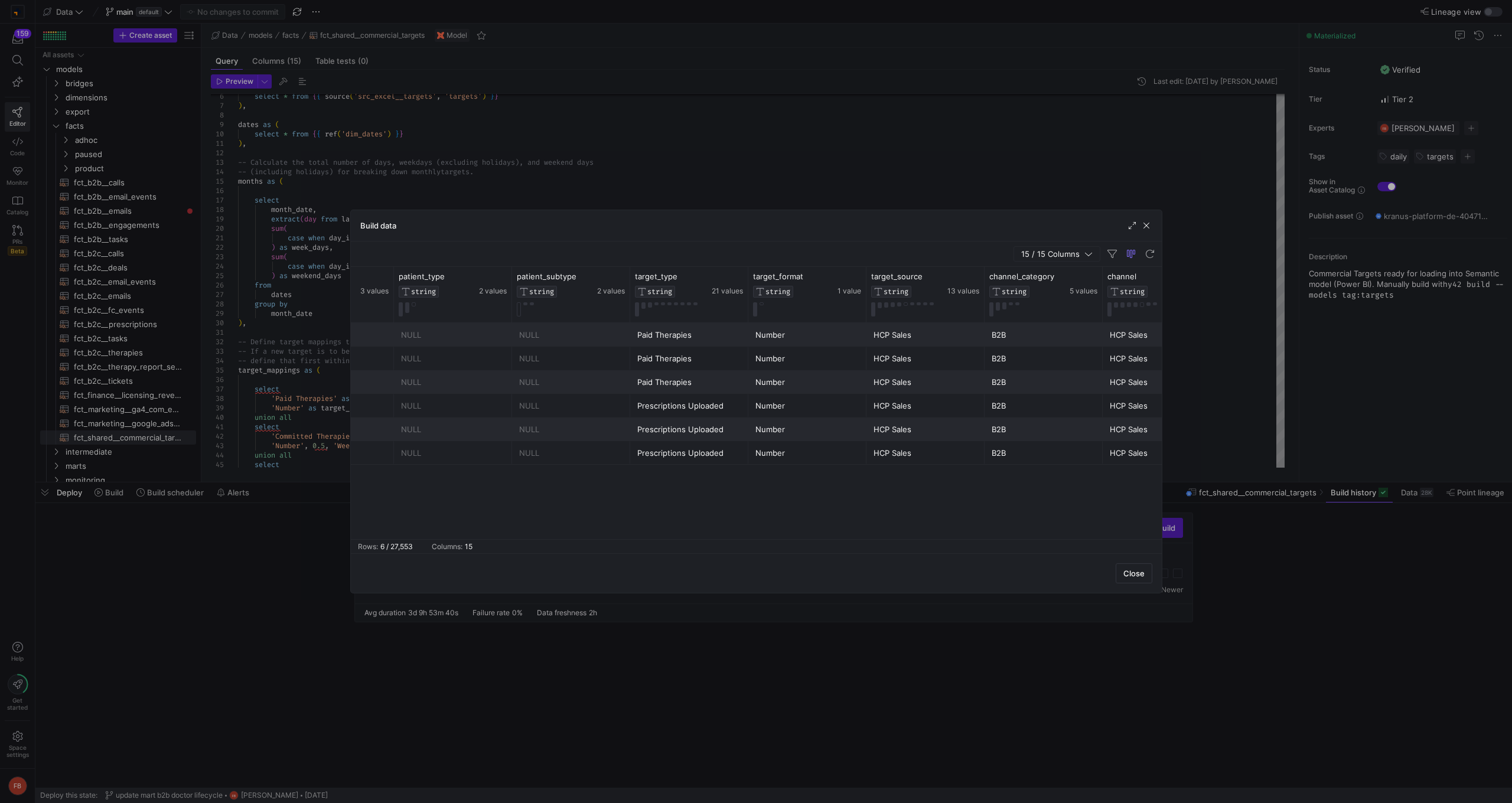
scroll to position [0, 449]
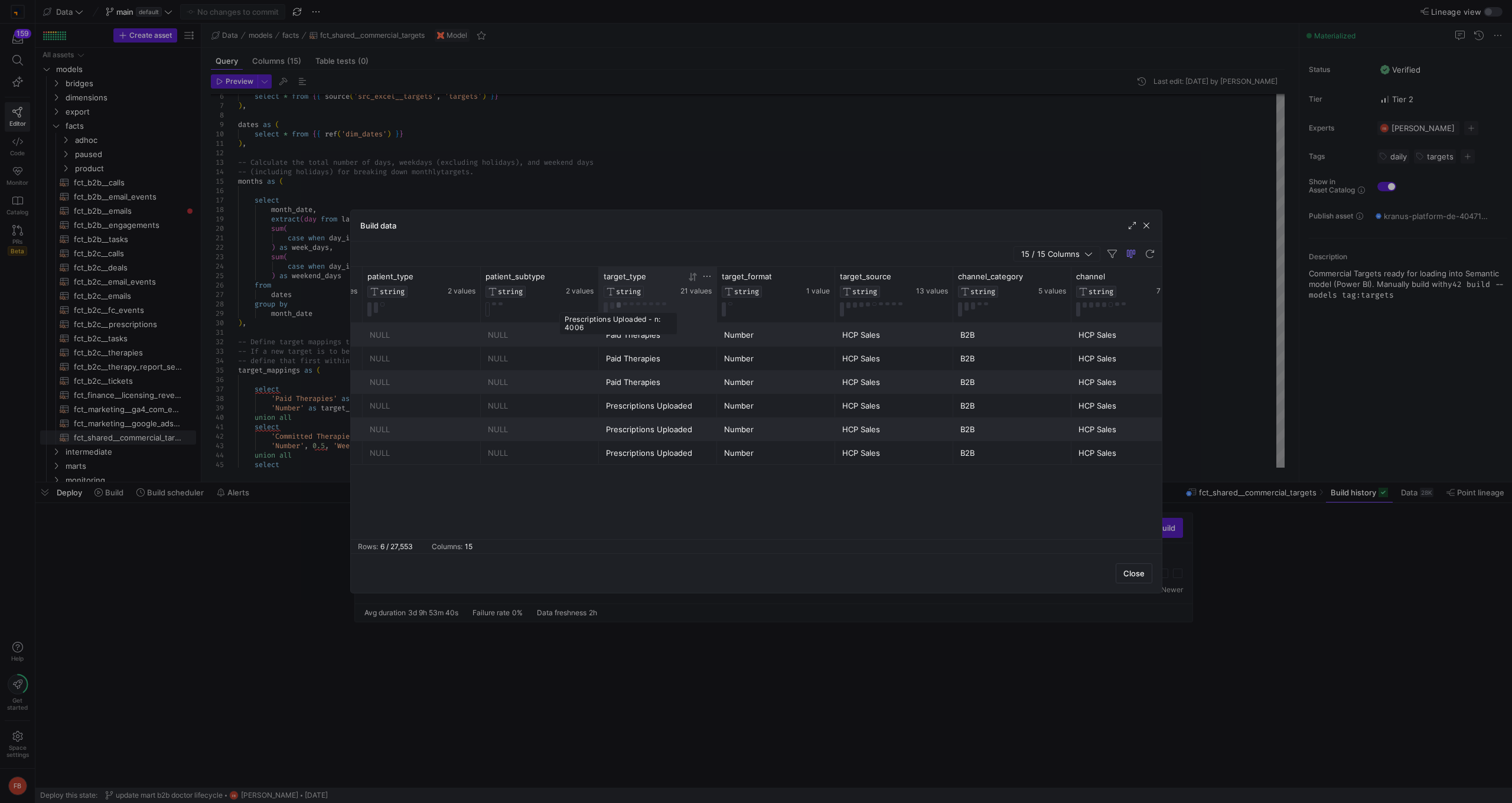
click at [616, 306] on button at bounding box center [618, 305] width 4 height 5
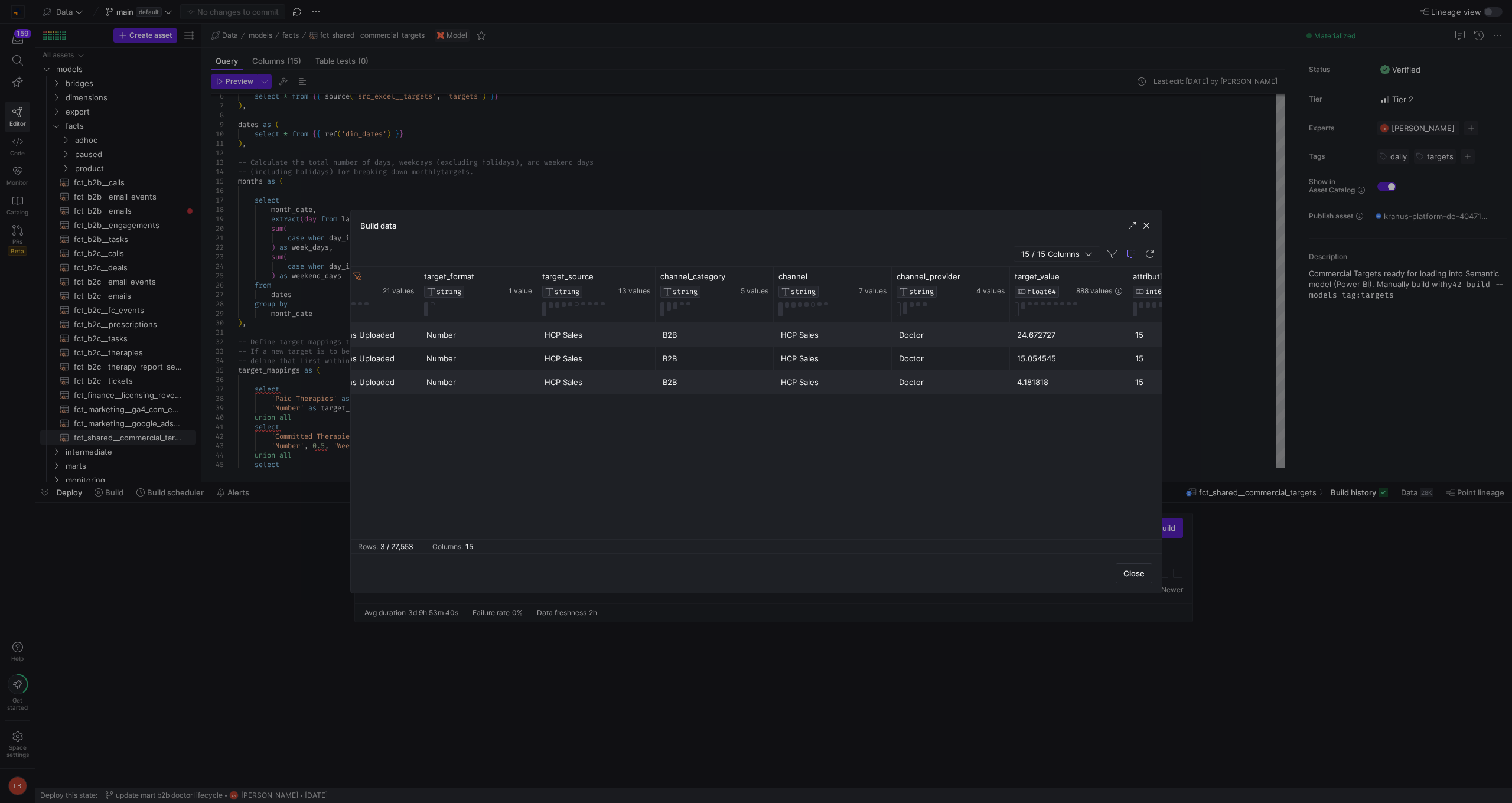
scroll to position [0, 806]
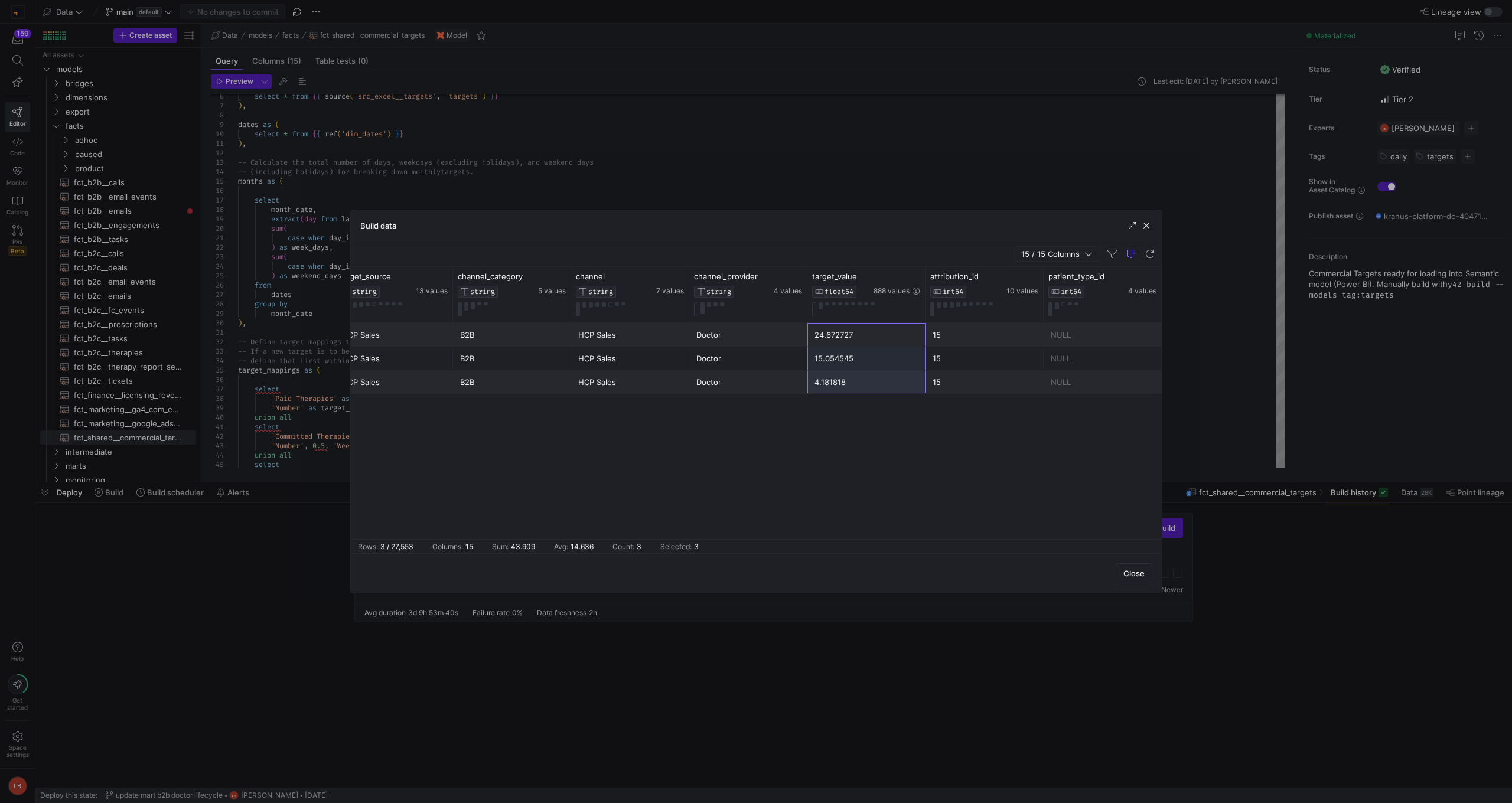
drag, startPoint x: 834, startPoint y: 331, endPoint x: 841, endPoint y: 395, distance: 64.4
click at [841, 395] on div "Number HCP Sales B2B HCP Sales Doctor 24.672727 15 NULL Number HCP Sales B2B HC…" at bounding box center [756, 431] width 811 height 216
drag, startPoint x: 1143, startPoint y: 221, endPoint x: 1193, endPoint y: 168, distance: 72.9
click at [1143, 221] on span "button" at bounding box center [1147, 225] width 12 height 12
